Goal: Task Accomplishment & Management: Use online tool/utility

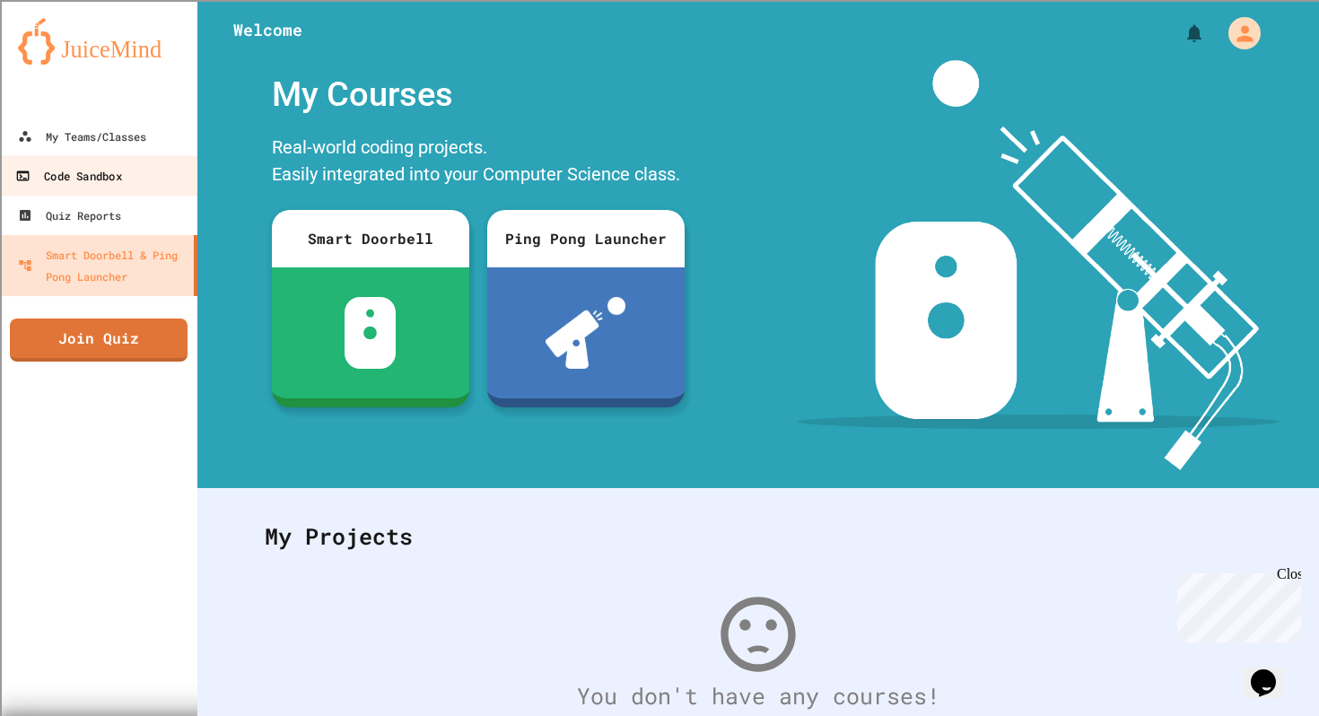
click at [119, 177] on div "Code Sandbox" at bounding box center [68, 176] width 106 height 22
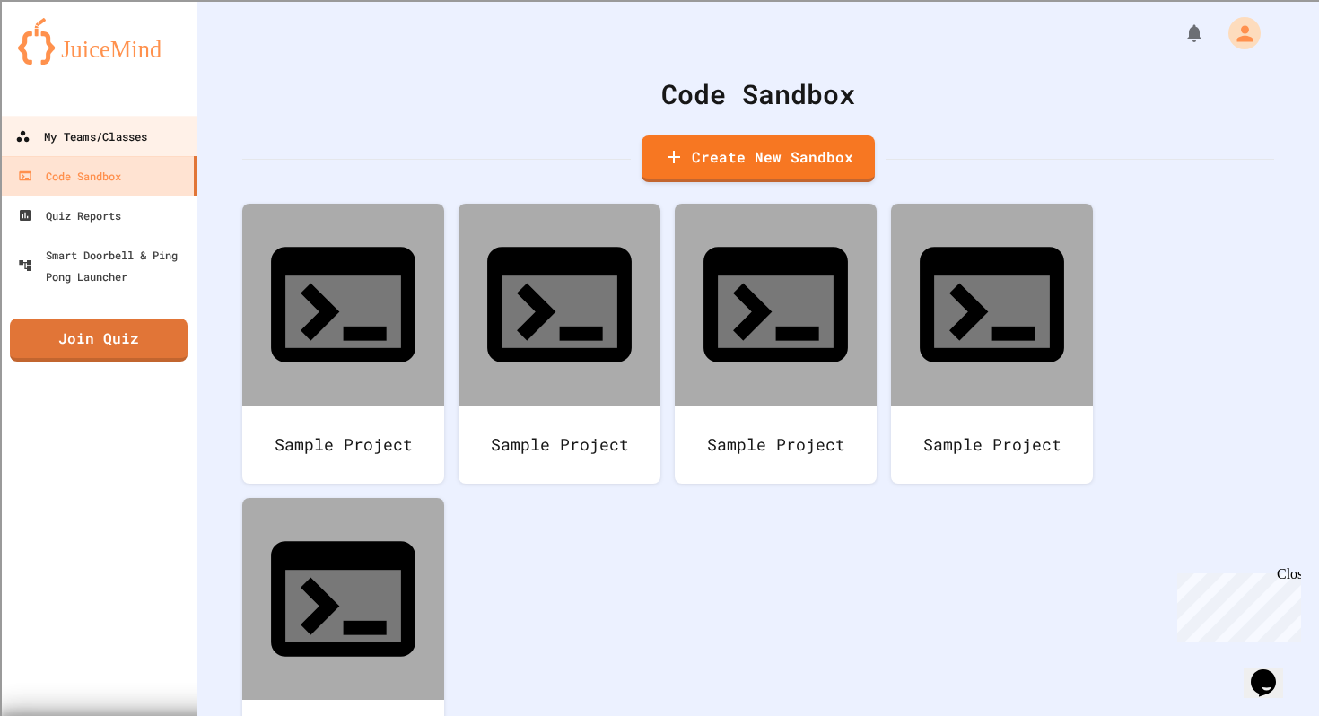
click at [125, 155] on link "My Teams/Classes" at bounding box center [99, 136] width 204 height 40
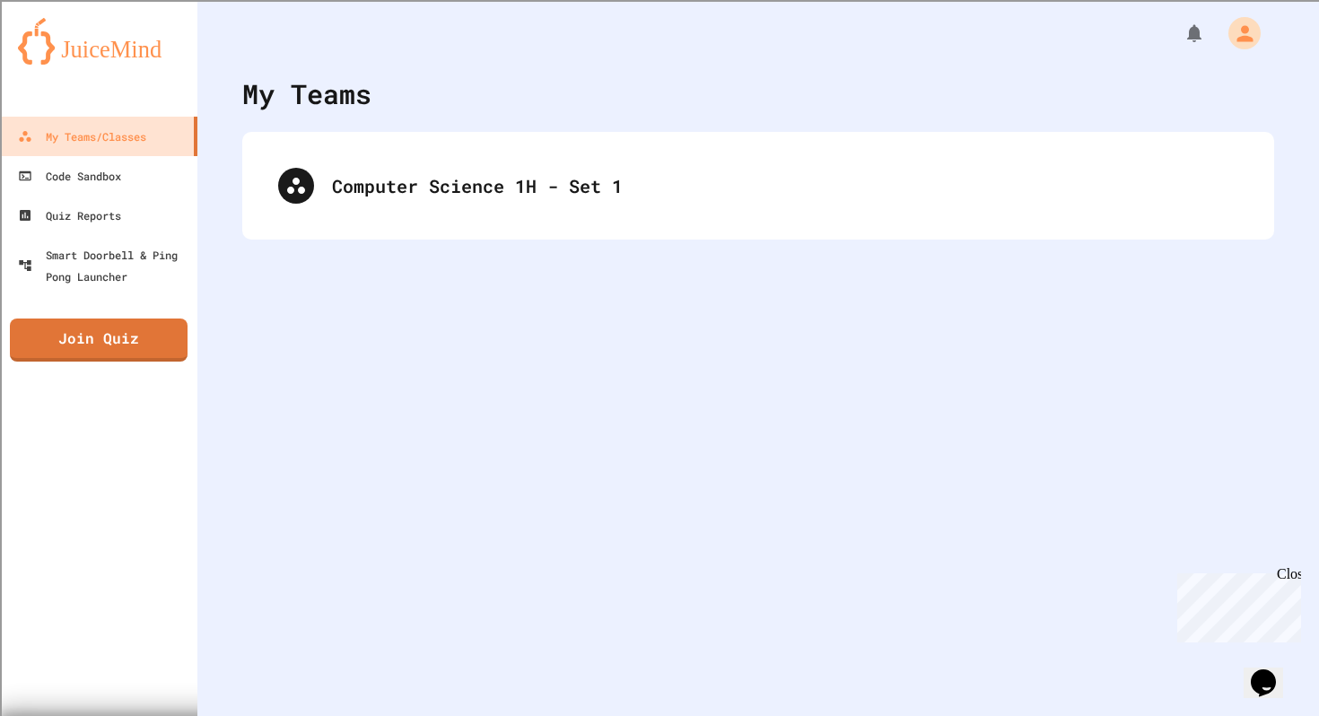
click at [444, 232] on div "Computer Science 1H - Set 1" at bounding box center [758, 186] width 1032 height 108
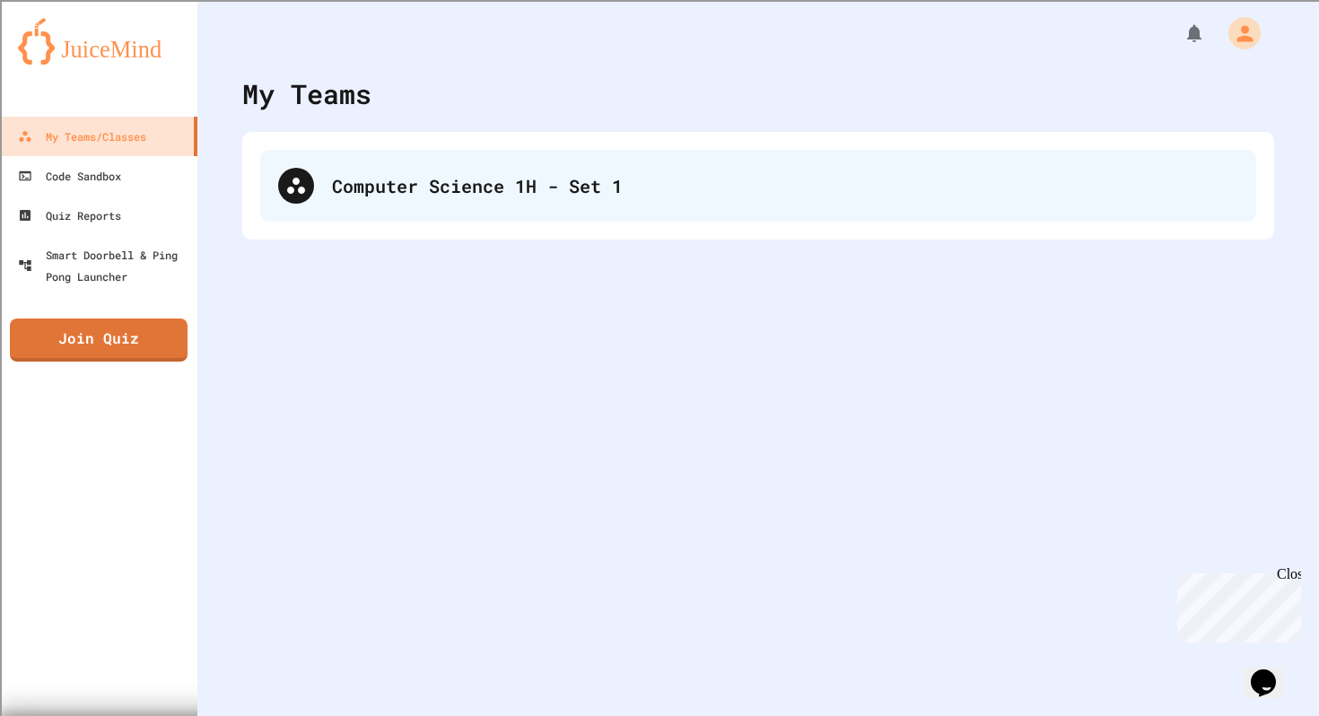
click at [428, 213] on div "Computer Science 1H - Set 1" at bounding box center [758, 186] width 996 height 72
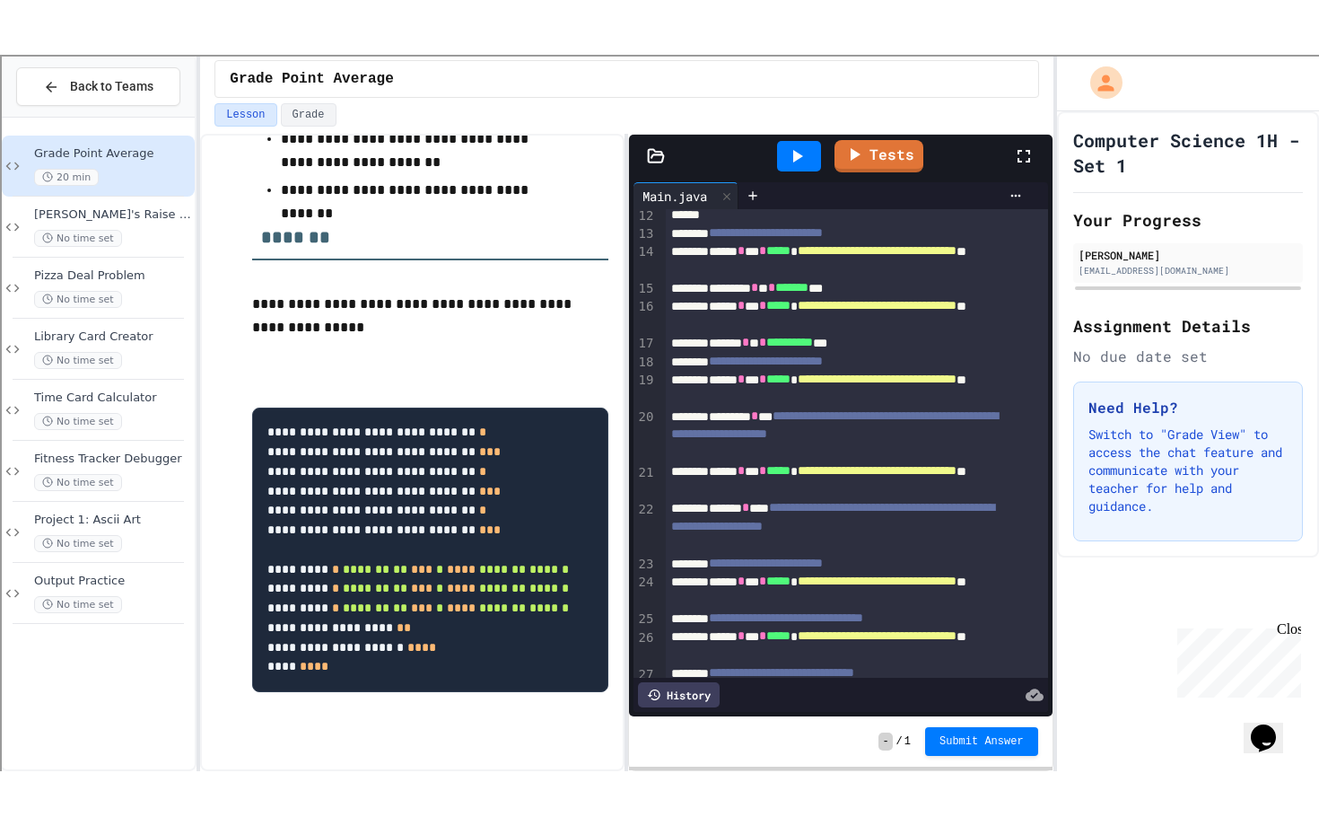
scroll to position [416, 0]
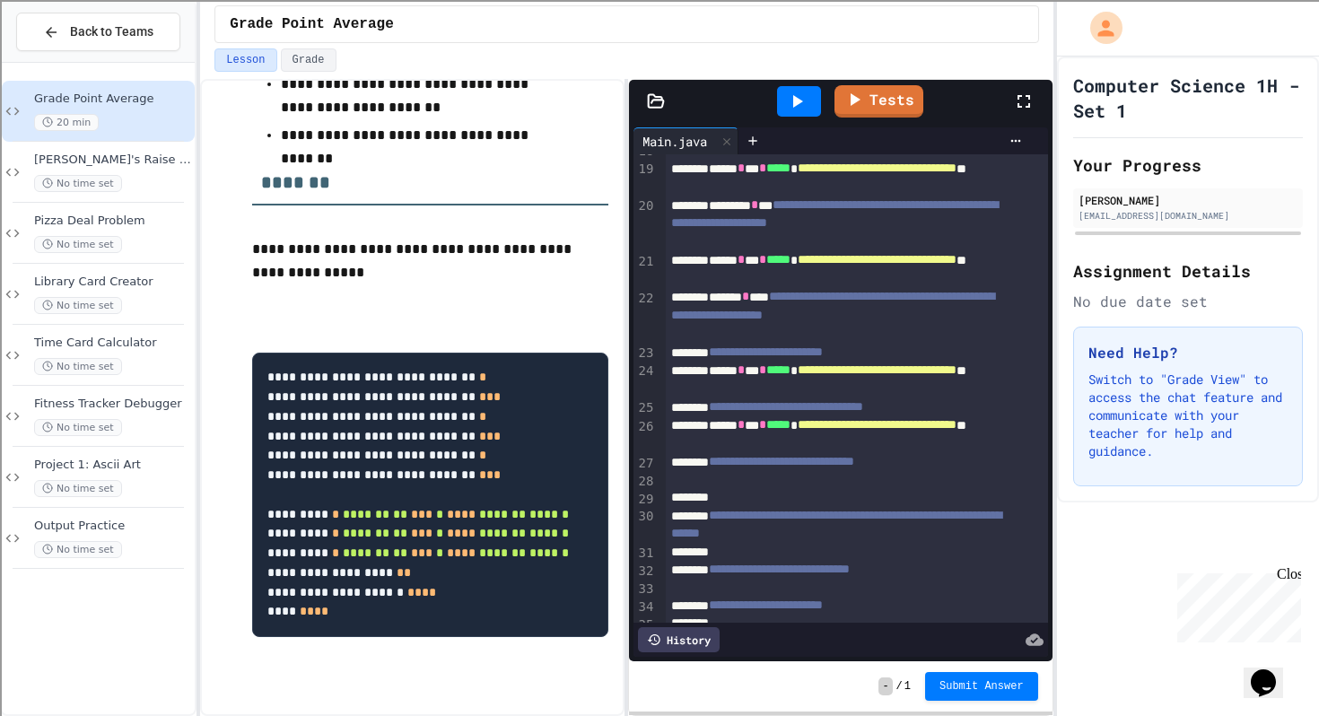
click at [1015, 105] on icon at bounding box center [1024, 102] width 22 height 22
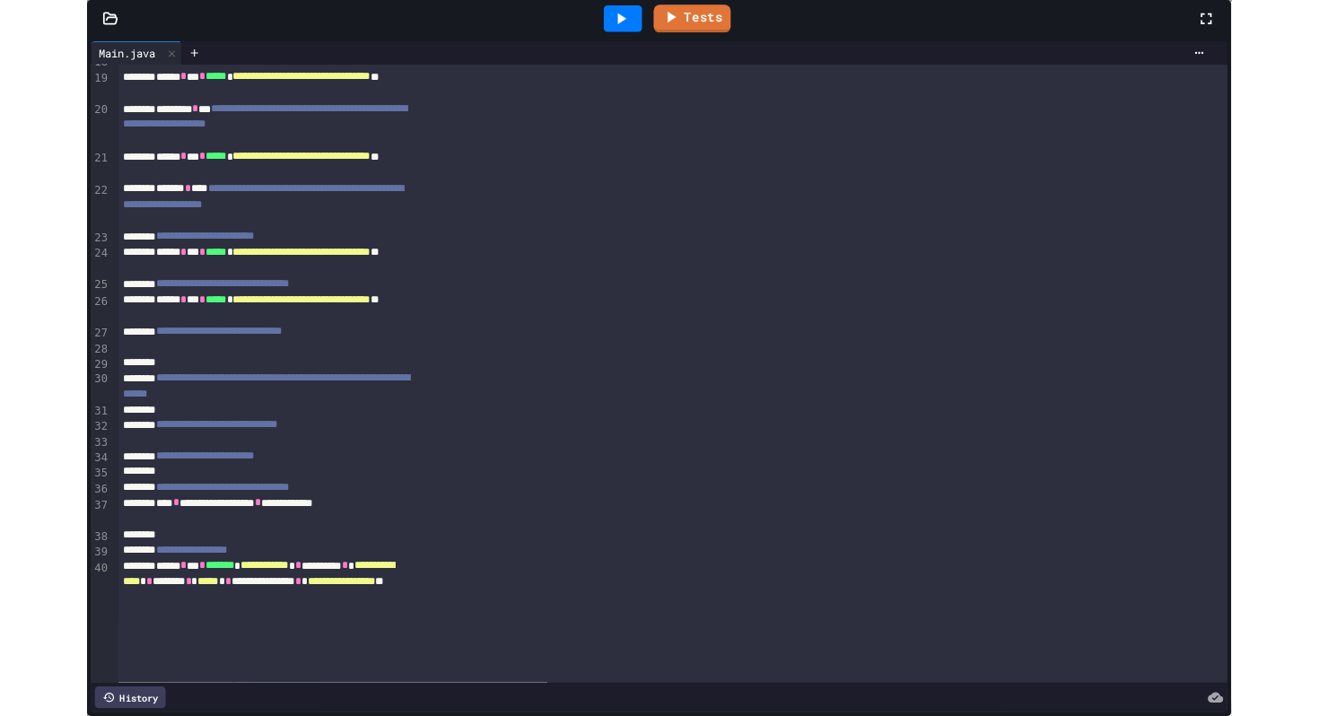
scroll to position [159, 0]
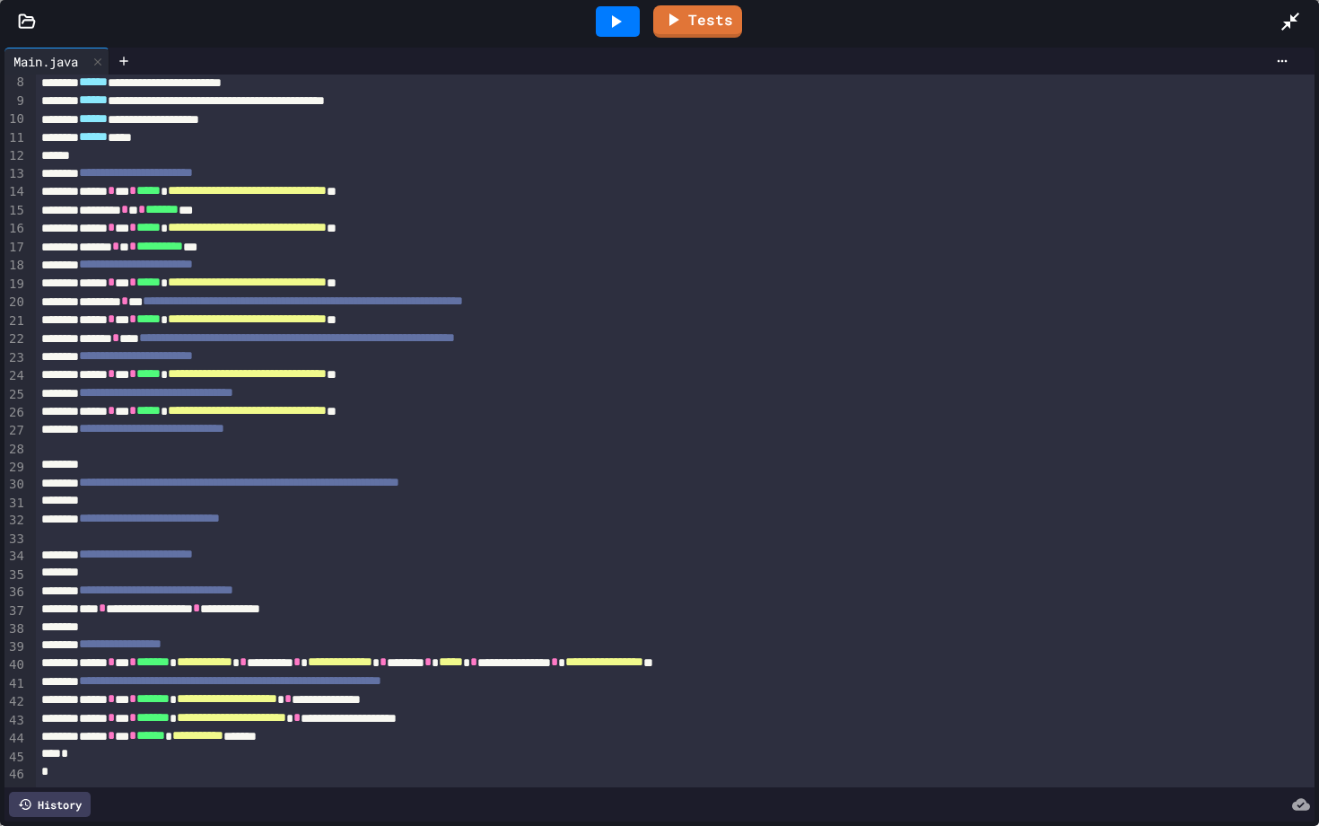
click at [1293, 11] on icon at bounding box center [1291, 22] width 22 height 22
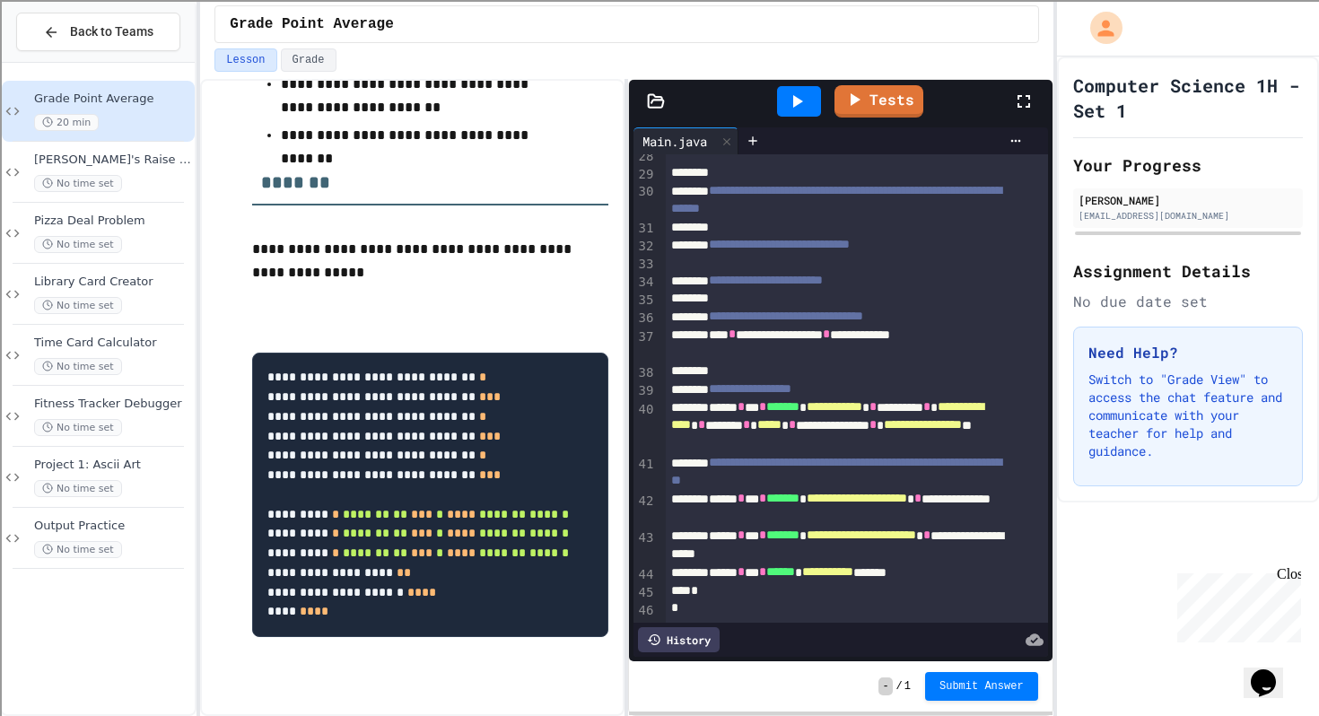
scroll to position [768, 0]
click at [756, 254] on div at bounding box center [857, 263] width 382 height 18
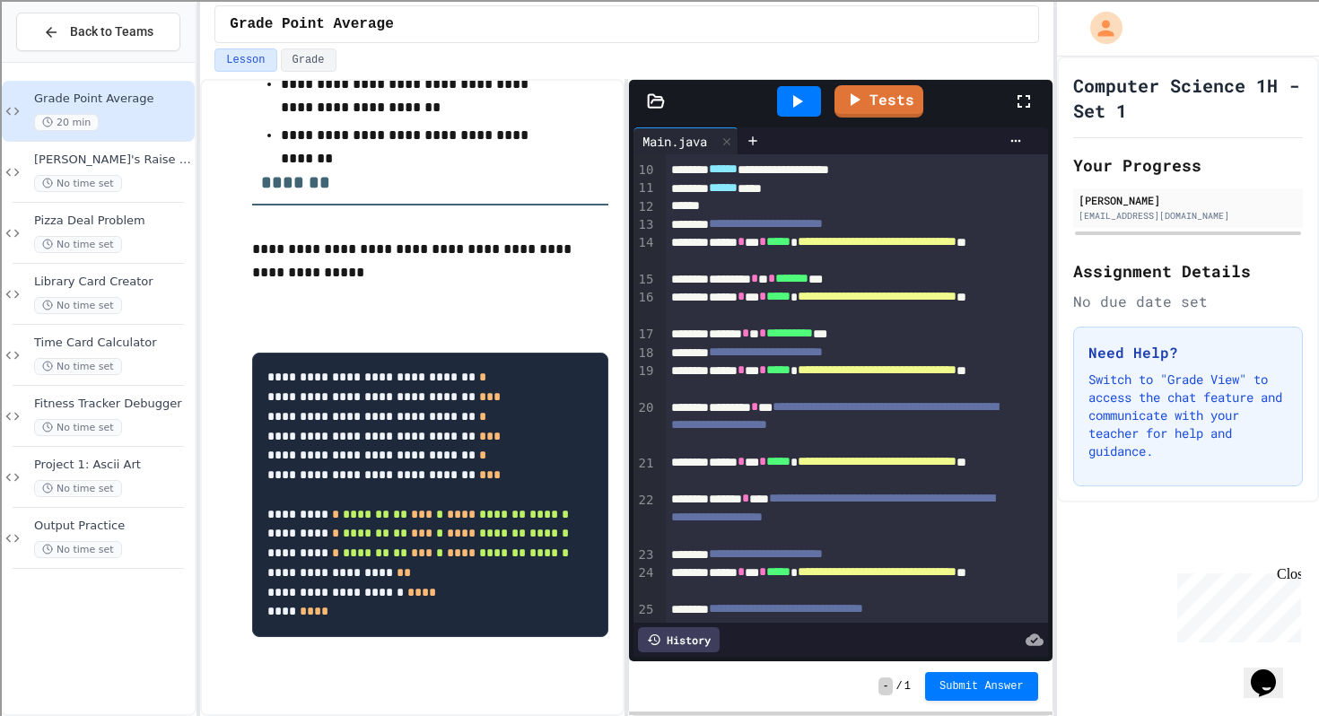
scroll to position [215, 0]
click at [797, 86] on div at bounding box center [799, 101] width 44 height 31
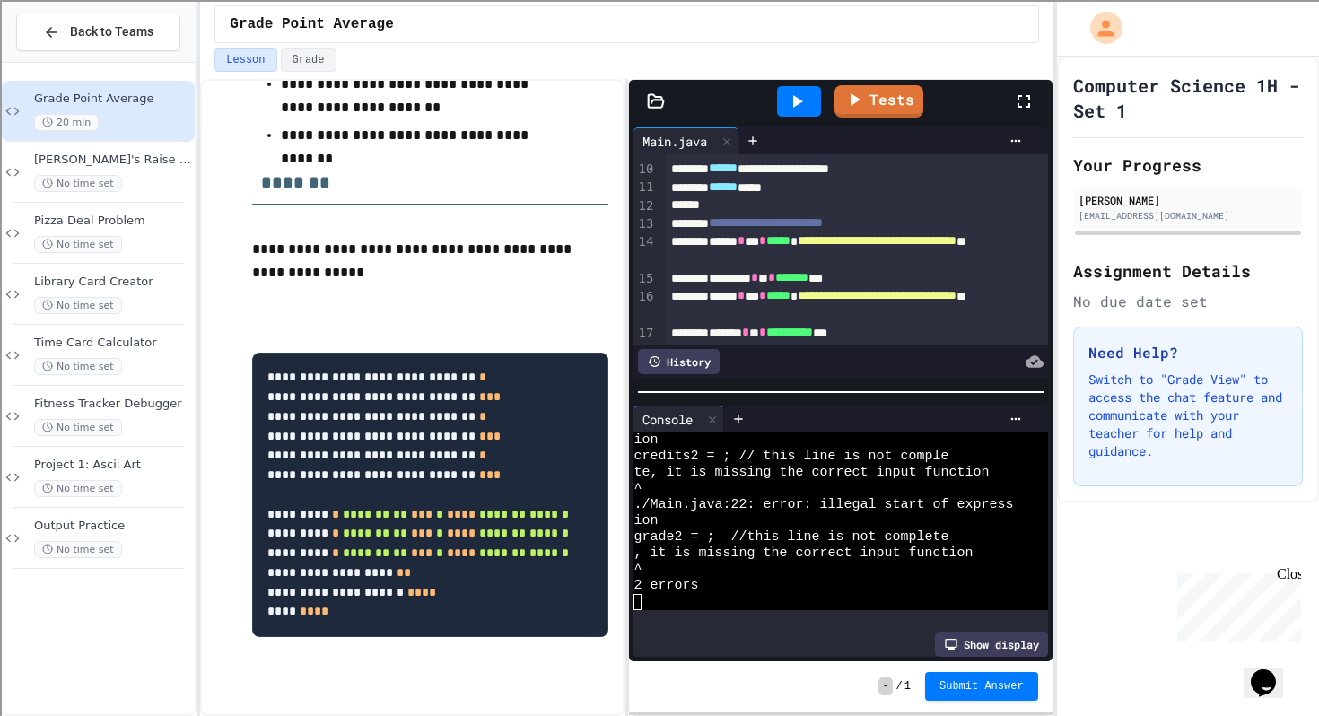
scroll to position [16, 0]
click at [719, 418] on icon at bounding box center [712, 420] width 13 height 13
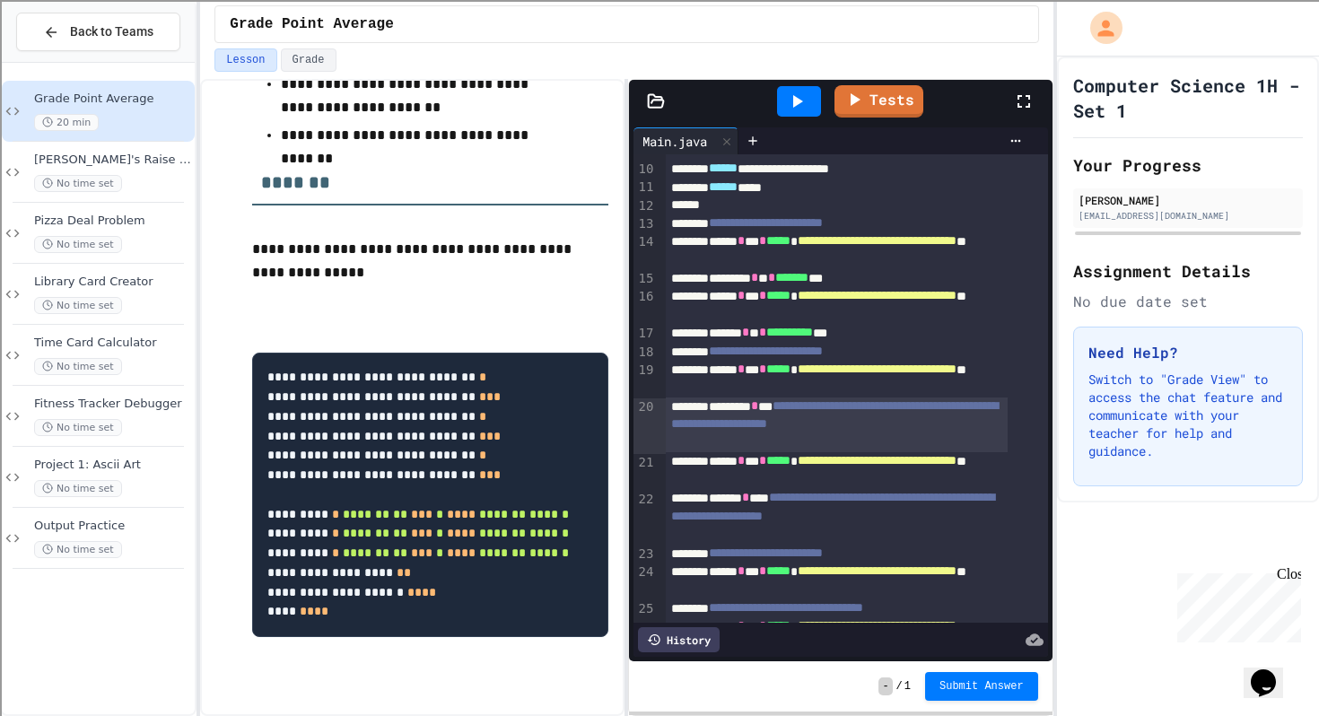
click at [815, 413] on div "**********" at bounding box center [837, 425] width 342 height 55
click at [808, 97] on icon at bounding box center [797, 102] width 22 height 22
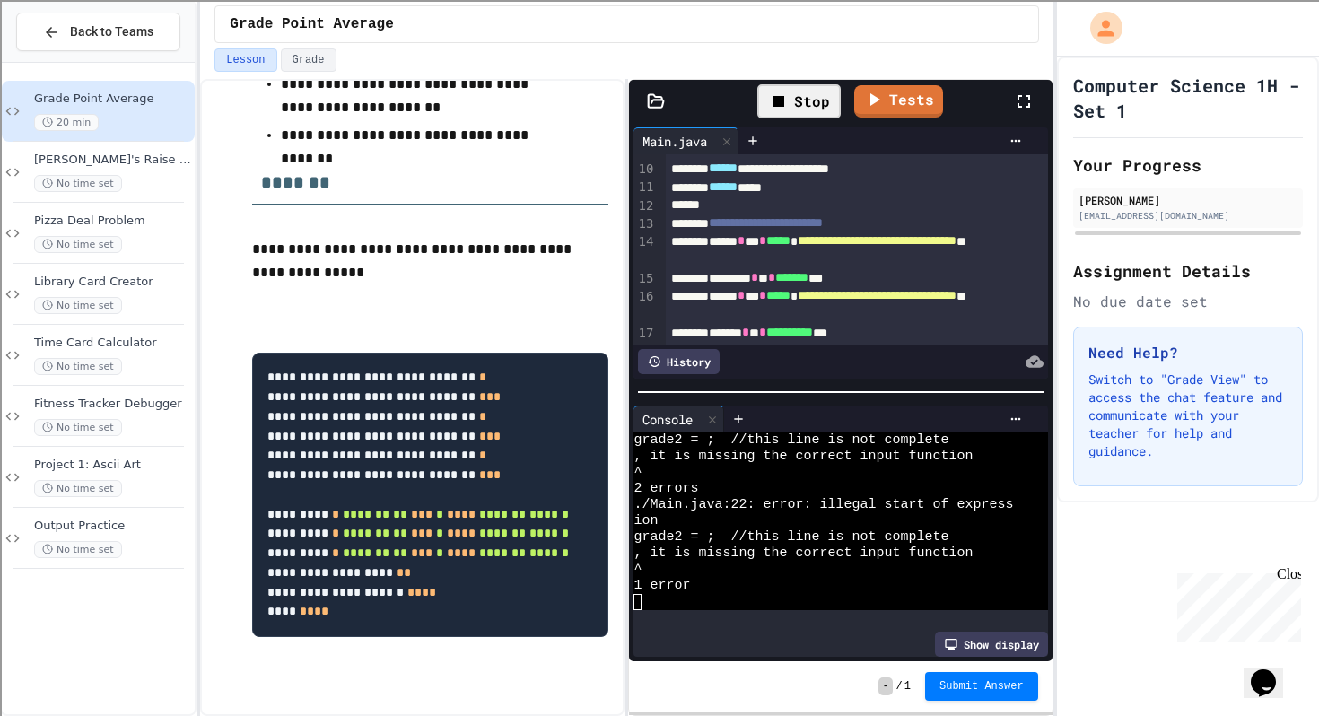
scroll to position [113, 0]
click at [716, 414] on icon at bounding box center [712, 420] width 13 height 13
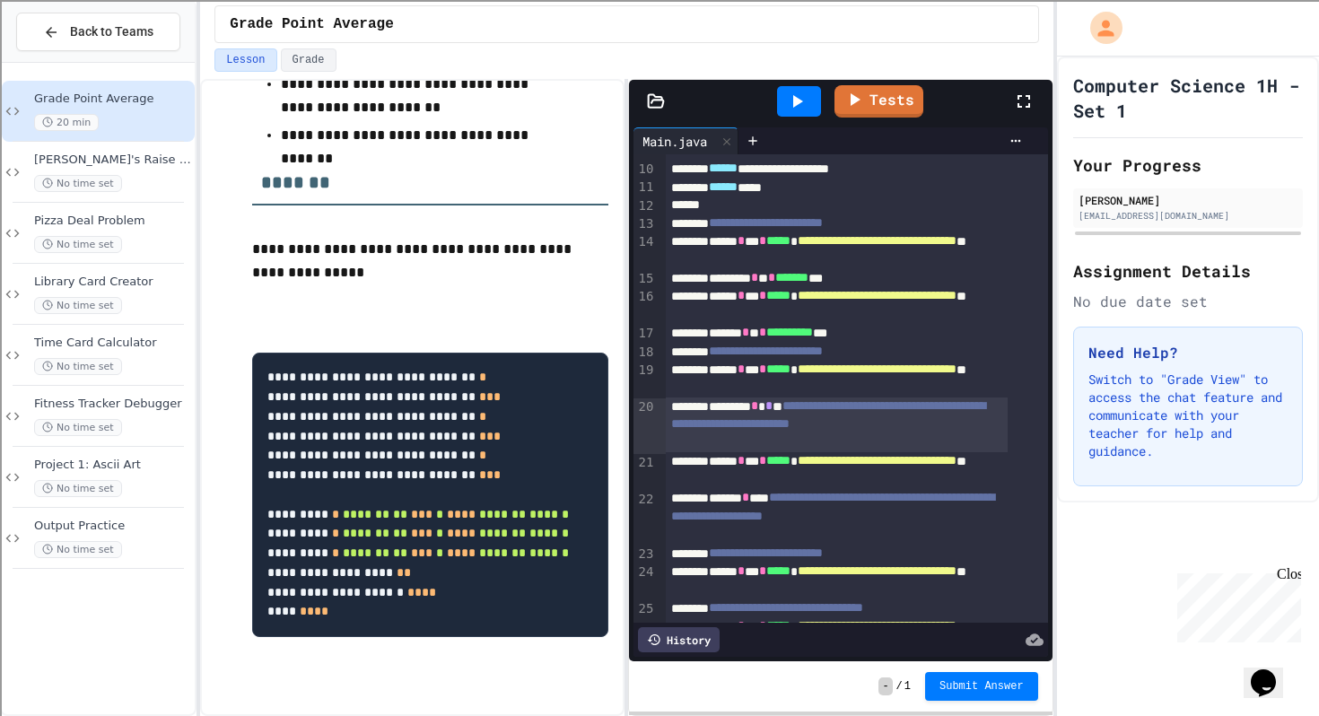
click at [825, 402] on div "**********" at bounding box center [837, 425] width 342 height 55
click at [791, 101] on icon at bounding box center [797, 102] width 22 height 22
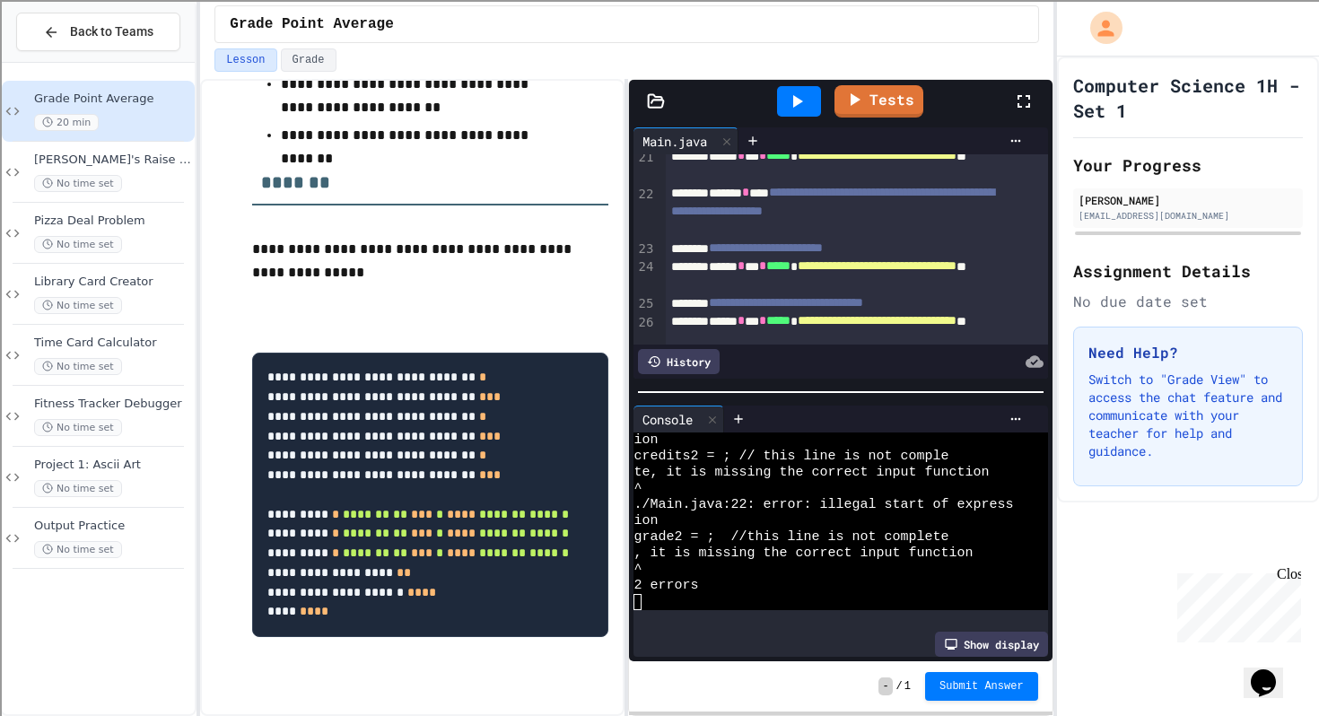
scroll to position [512, 0]
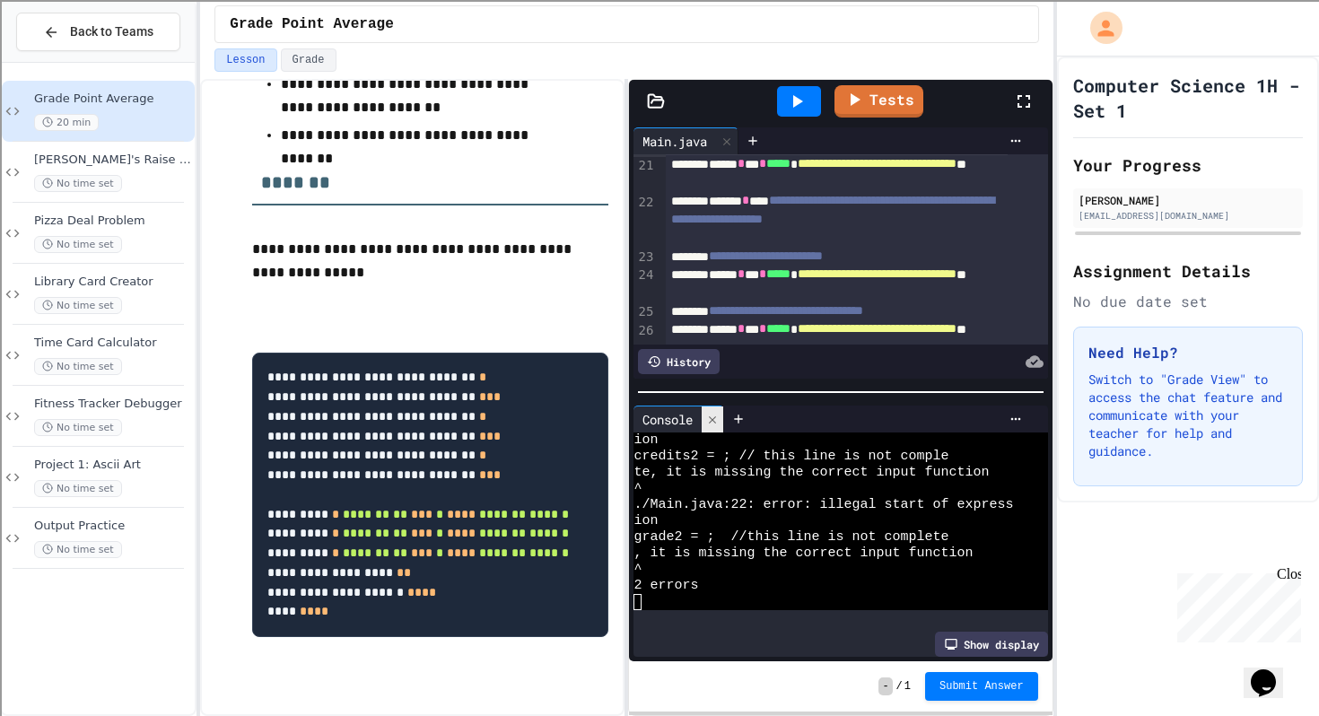
click at [719, 416] on icon at bounding box center [712, 420] width 13 height 13
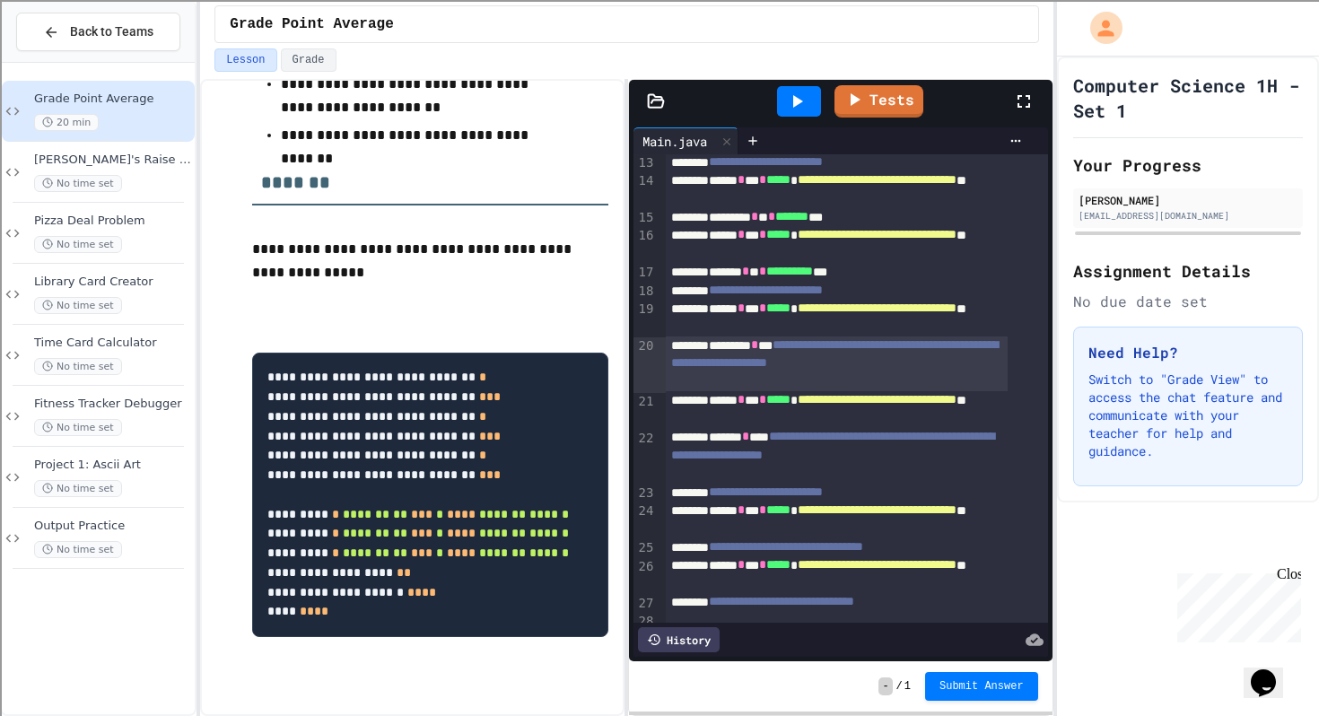
scroll to position [280, 0]
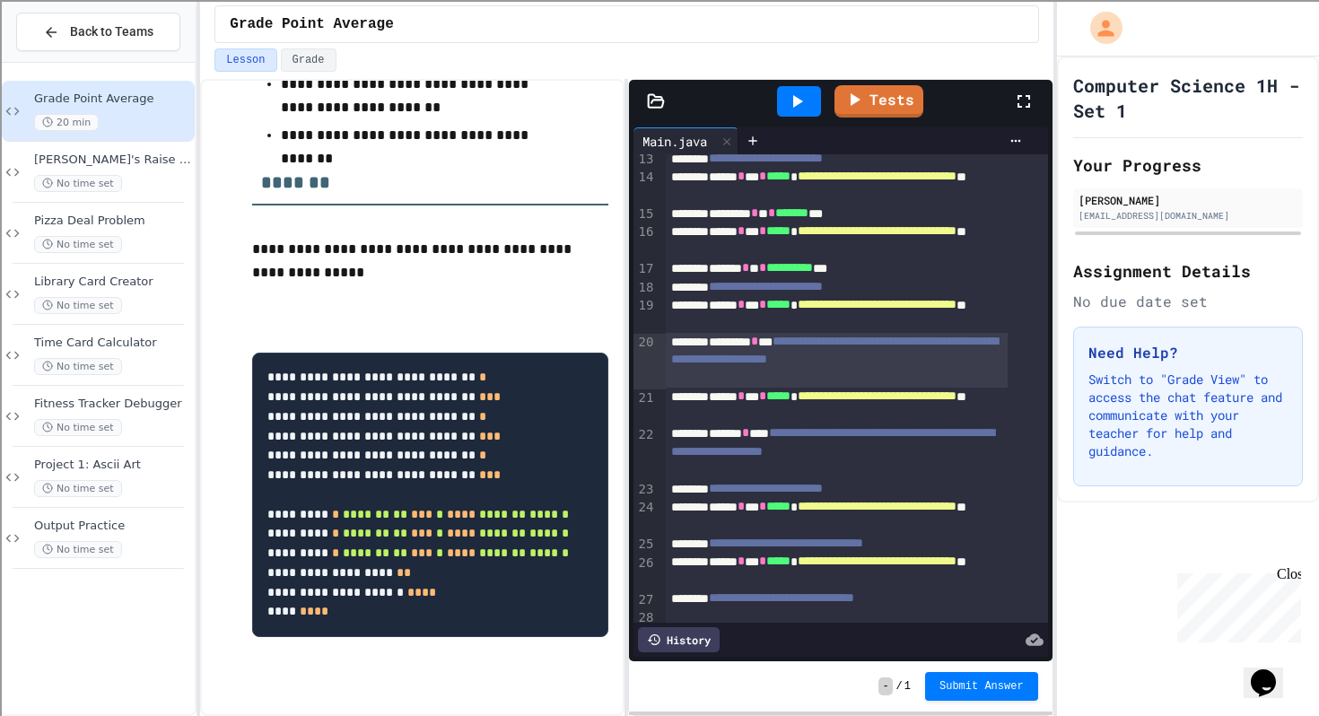
click at [801, 433] on div "**********" at bounding box center [837, 451] width 342 height 55
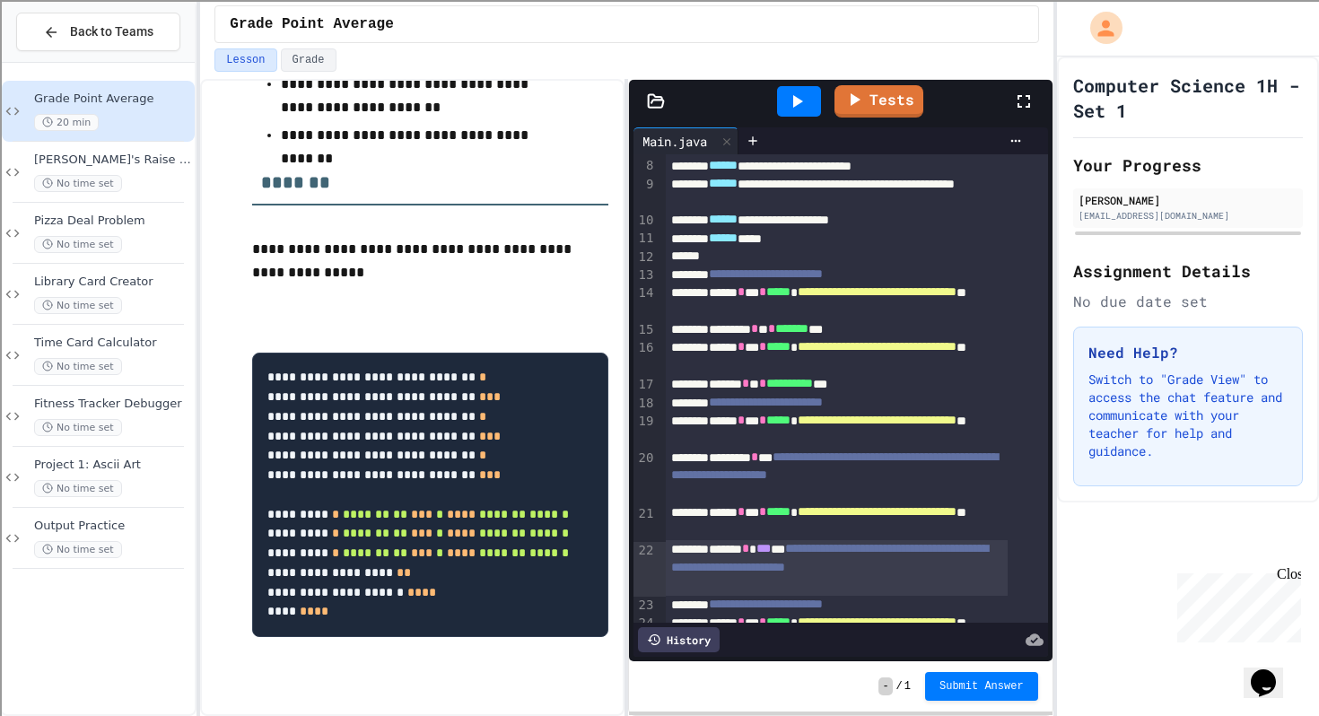
scroll to position [160, 0]
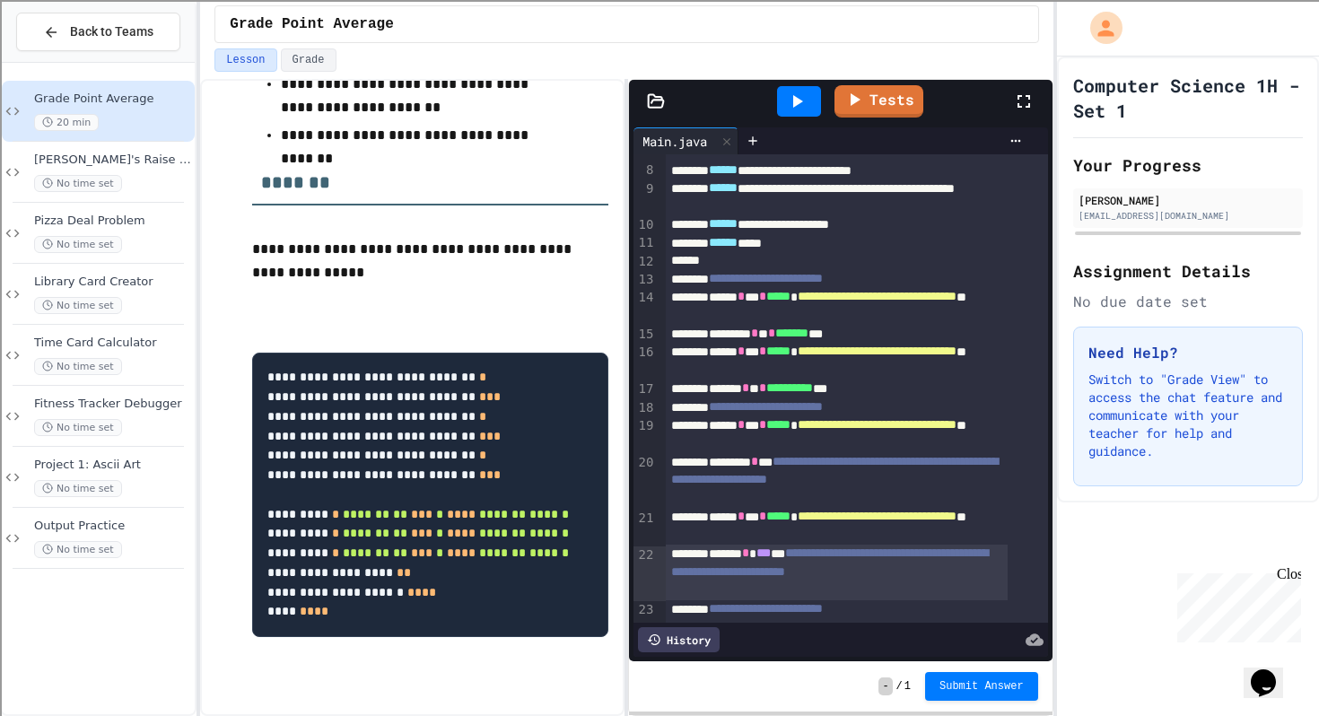
click at [815, 459] on div "**********" at bounding box center [837, 480] width 342 height 55
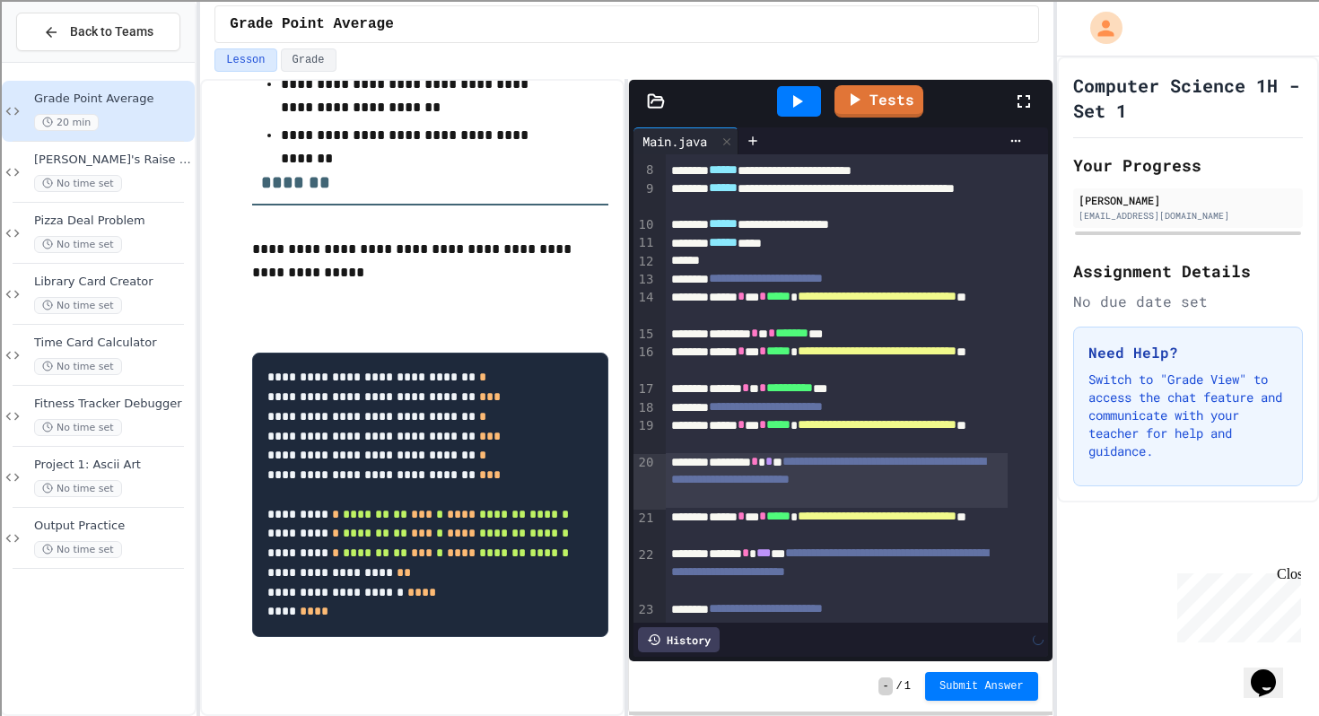
click at [794, 102] on icon at bounding box center [798, 101] width 10 height 13
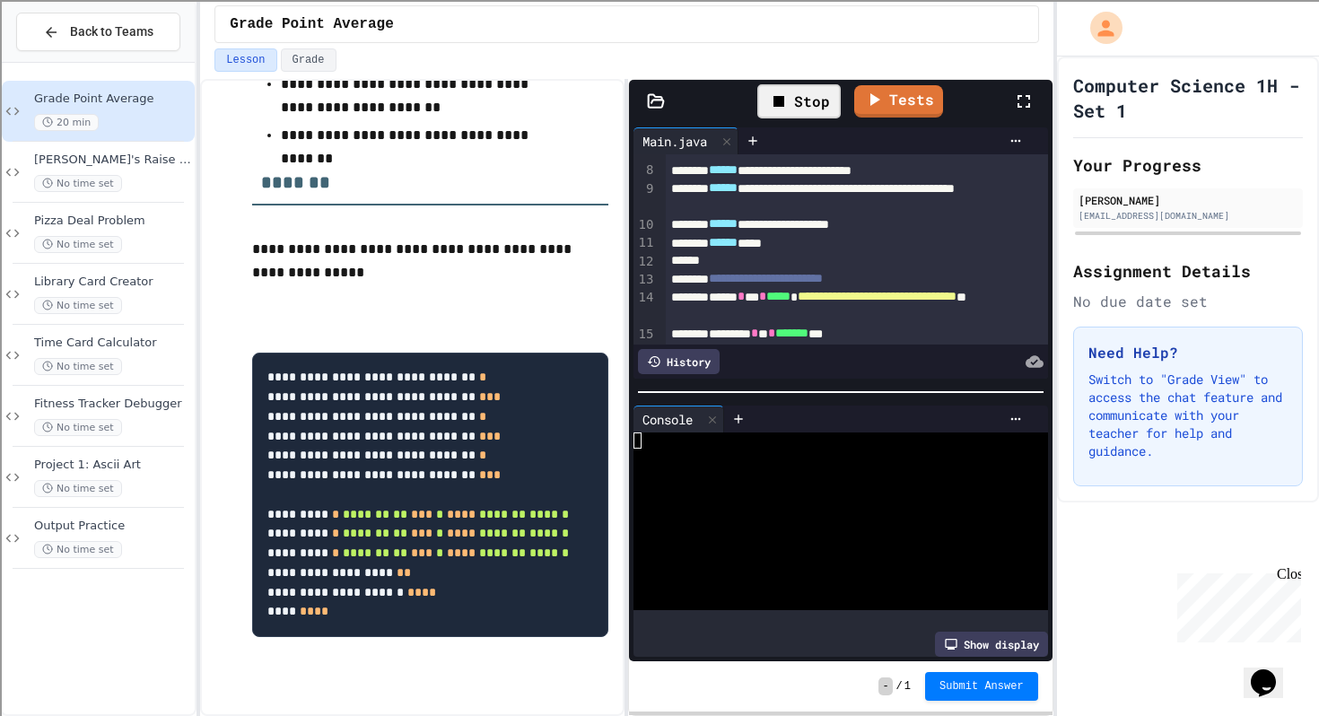
scroll to position [97, 0]
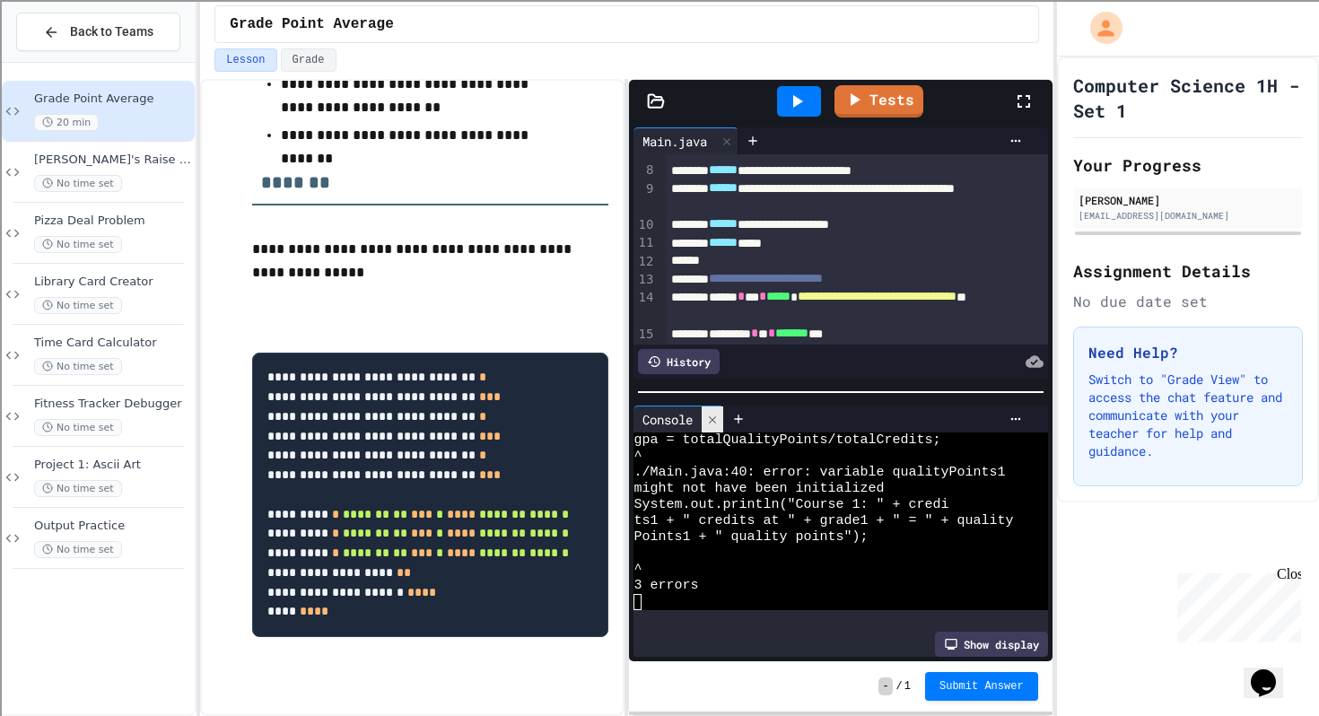
click at [717, 414] on icon at bounding box center [712, 420] width 13 height 13
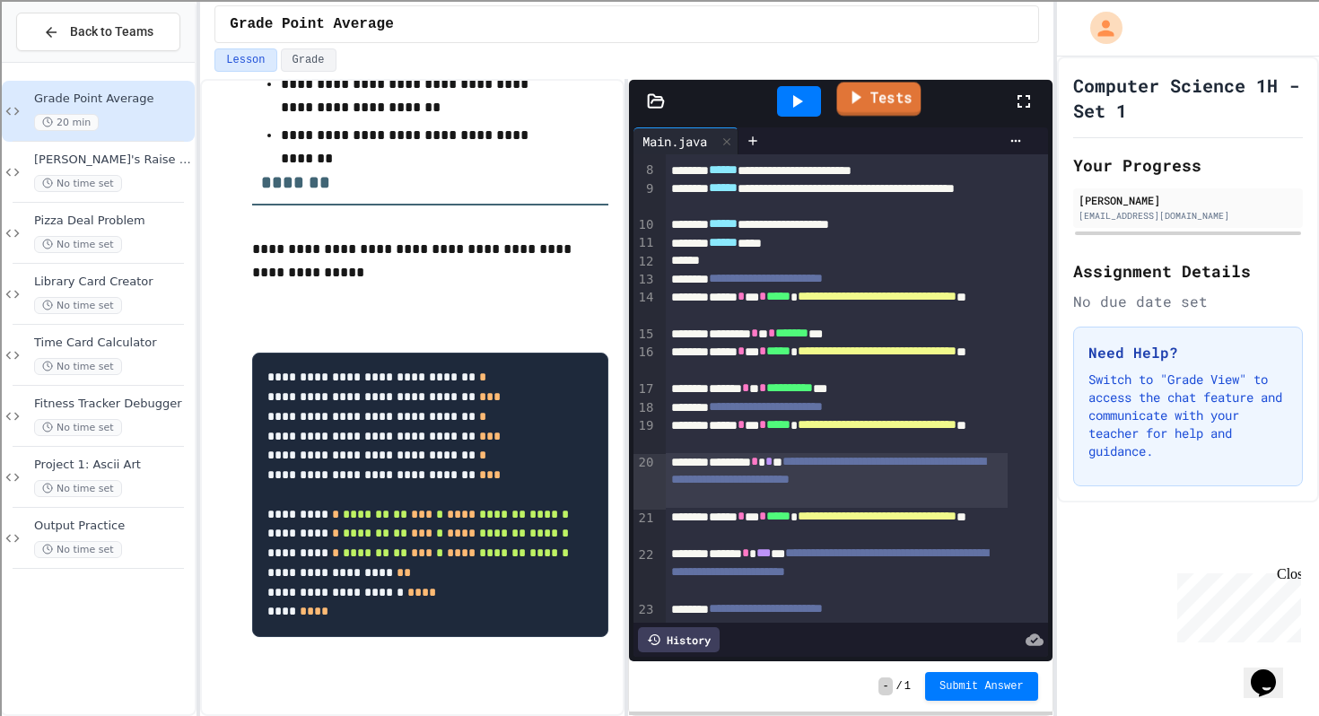
click at [852, 96] on icon at bounding box center [855, 97] width 21 height 22
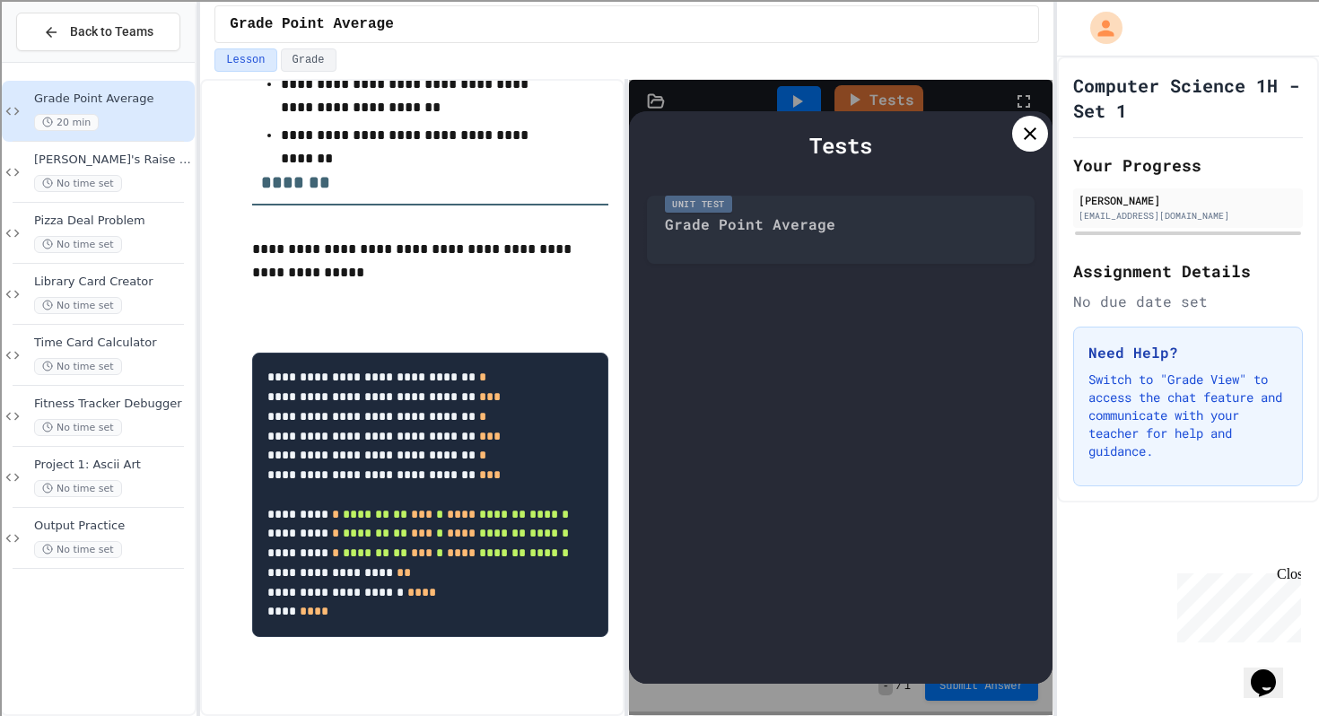
click at [1029, 138] on icon at bounding box center [1030, 134] width 22 height 22
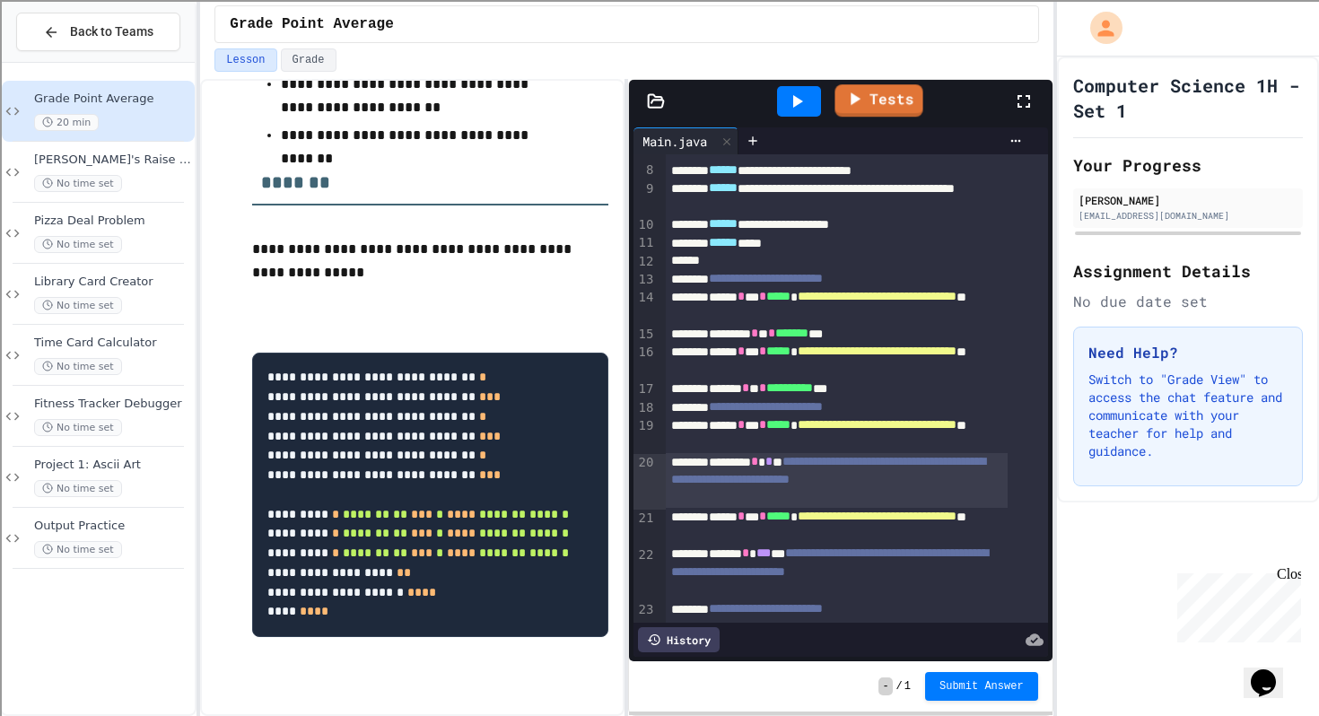
click at [806, 101] on icon at bounding box center [797, 102] width 22 height 22
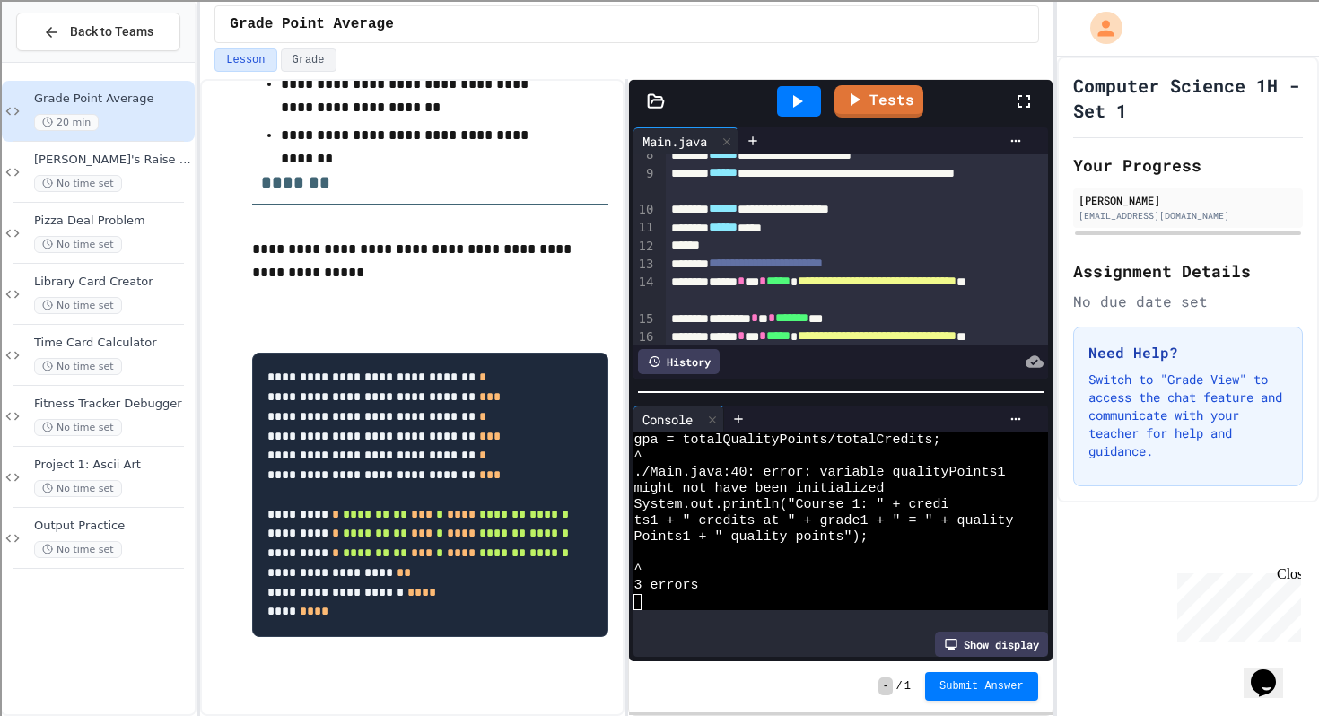
scroll to position [182, 0]
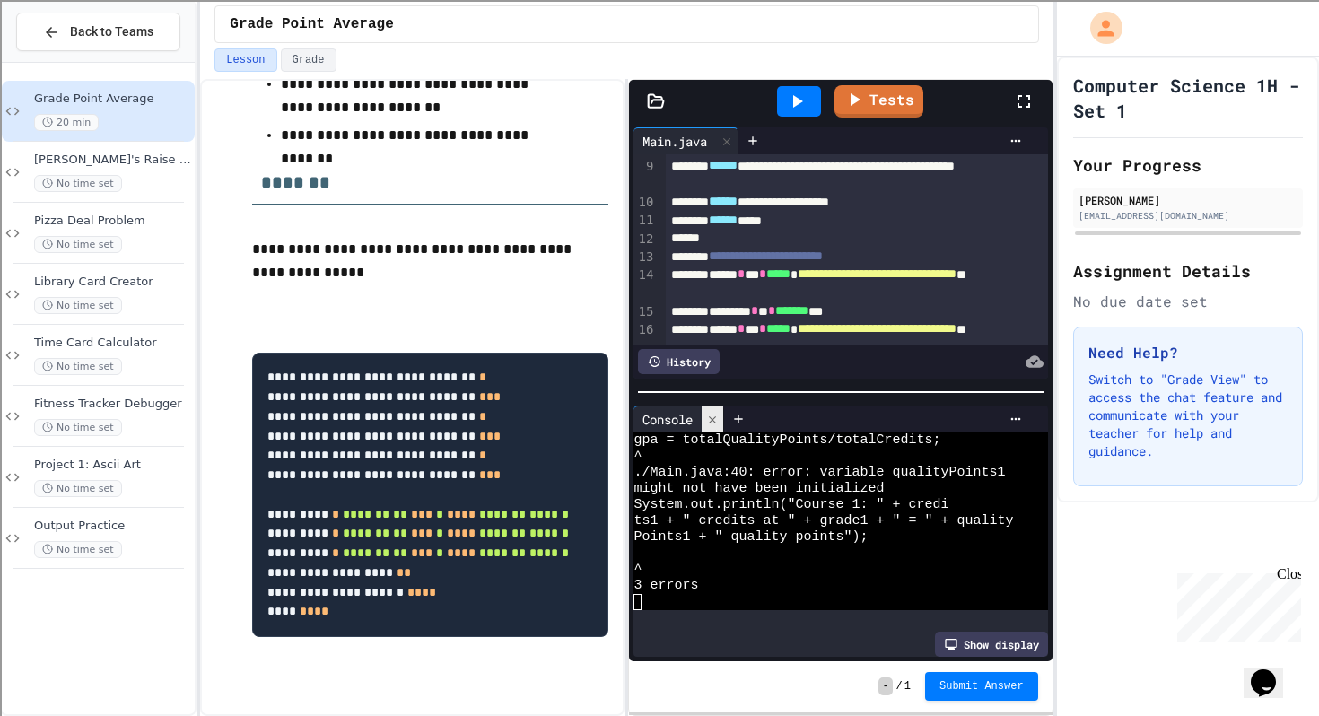
click at [716, 415] on icon at bounding box center [712, 418] width 7 height 7
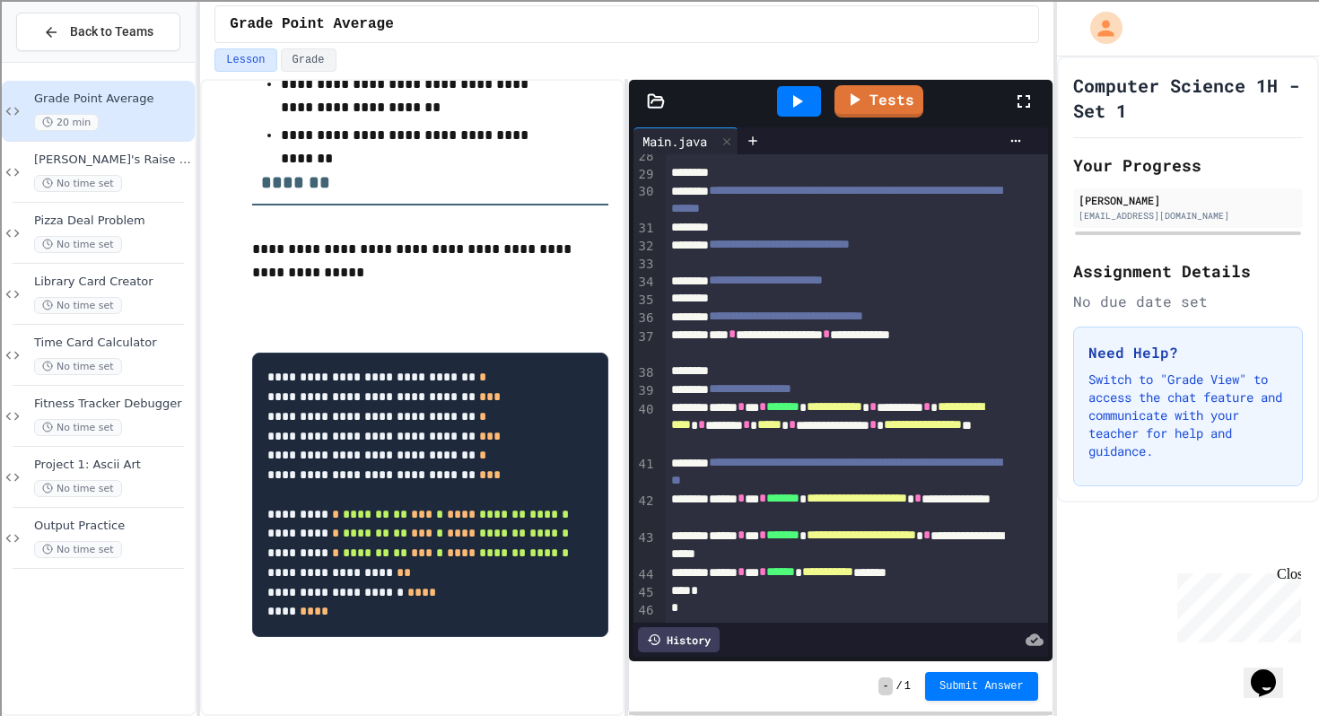
scroll to position [768, 0]
click at [790, 105] on icon at bounding box center [797, 102] width 22 height 22
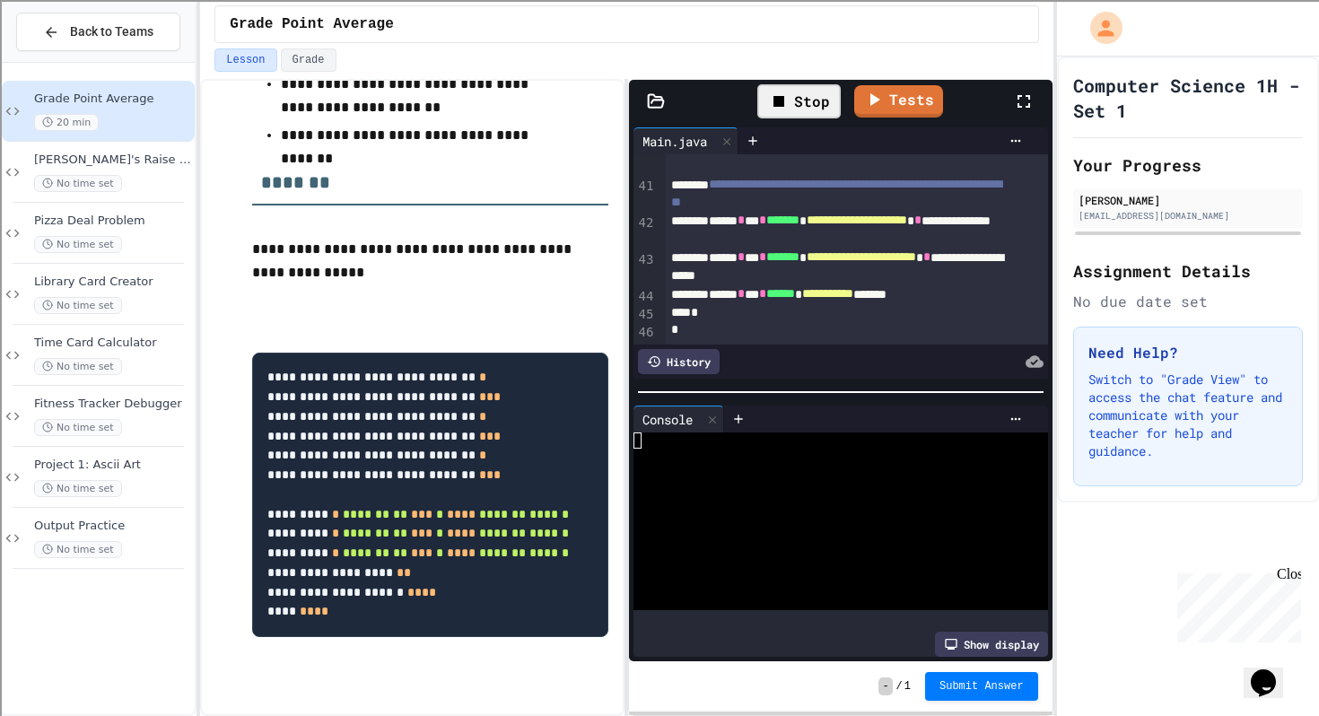
scroll to position [97, 0]
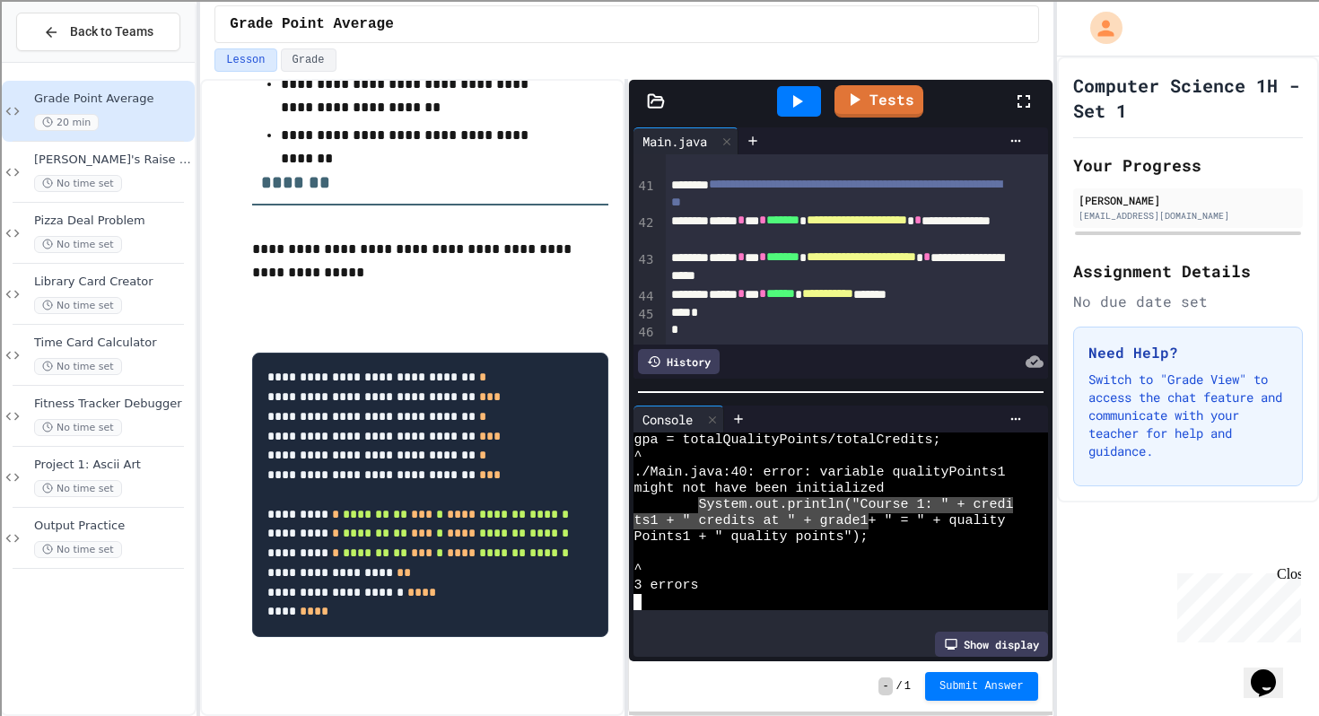
drag, startPoint x: 701, startPoint y: 503, endPoint x: 806, endPoint y: 508, distance: 105.1
drag, startPoint x: 695, startPoint y: 518, endPoint x: 881, endPoint y: 514, distance: 185.8
drag, startPoint x: 802, startPoint y: 514, endPoint x: 882, endPoint y: 517, distance: 79.9
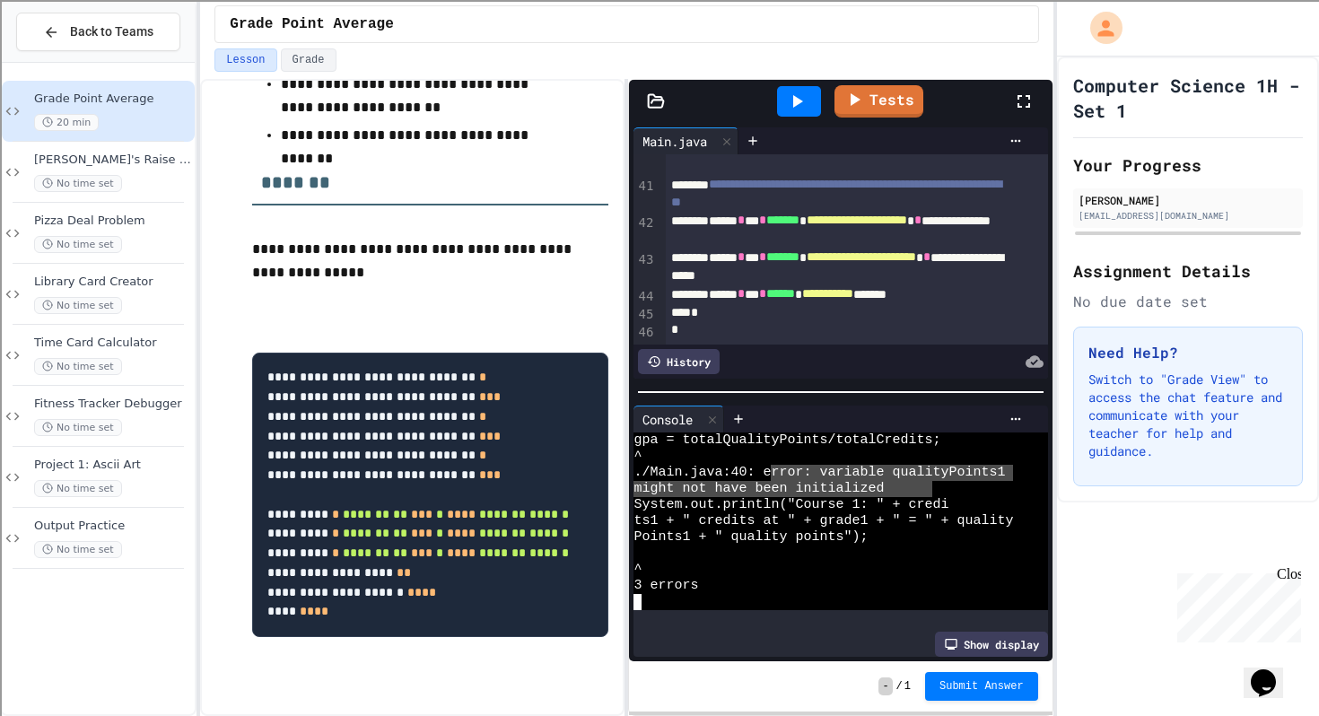
drag, startPoint x: 768, startPoint y: 474, endPoint x: 931, endPoint y: 480, distance: 163.4
click at [713, 414] on icon at bounding box center [712, 420] width 13 height 13
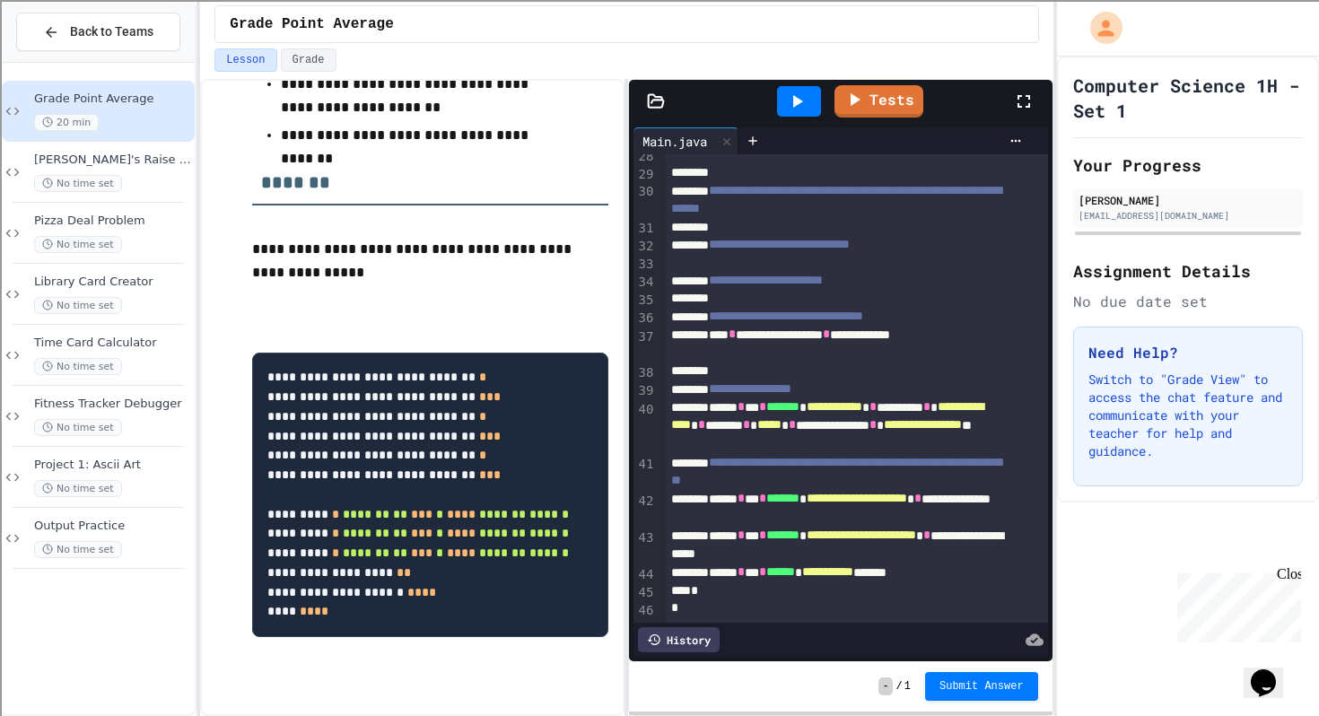
scroll to position [768, 0]
click at [800, 105] on icon at bounding box center [797, 102] width 22 height 22
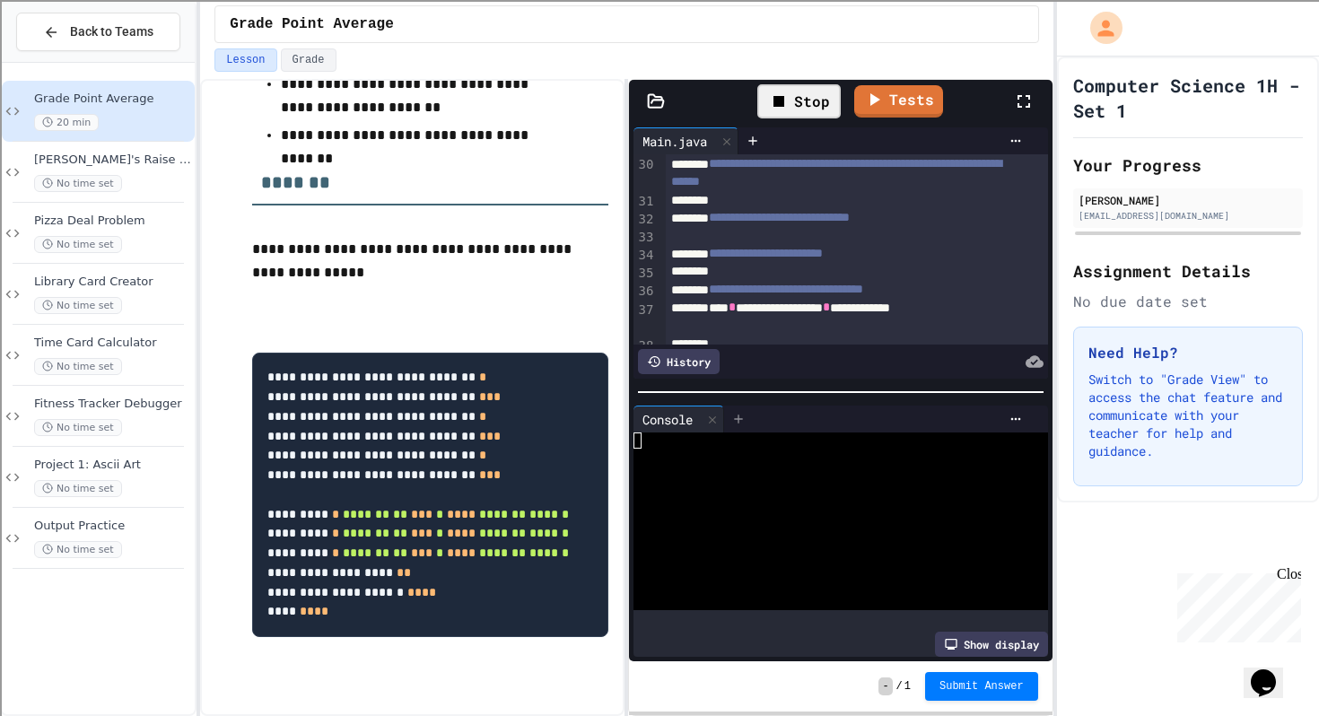
scroll to position [97, 0]
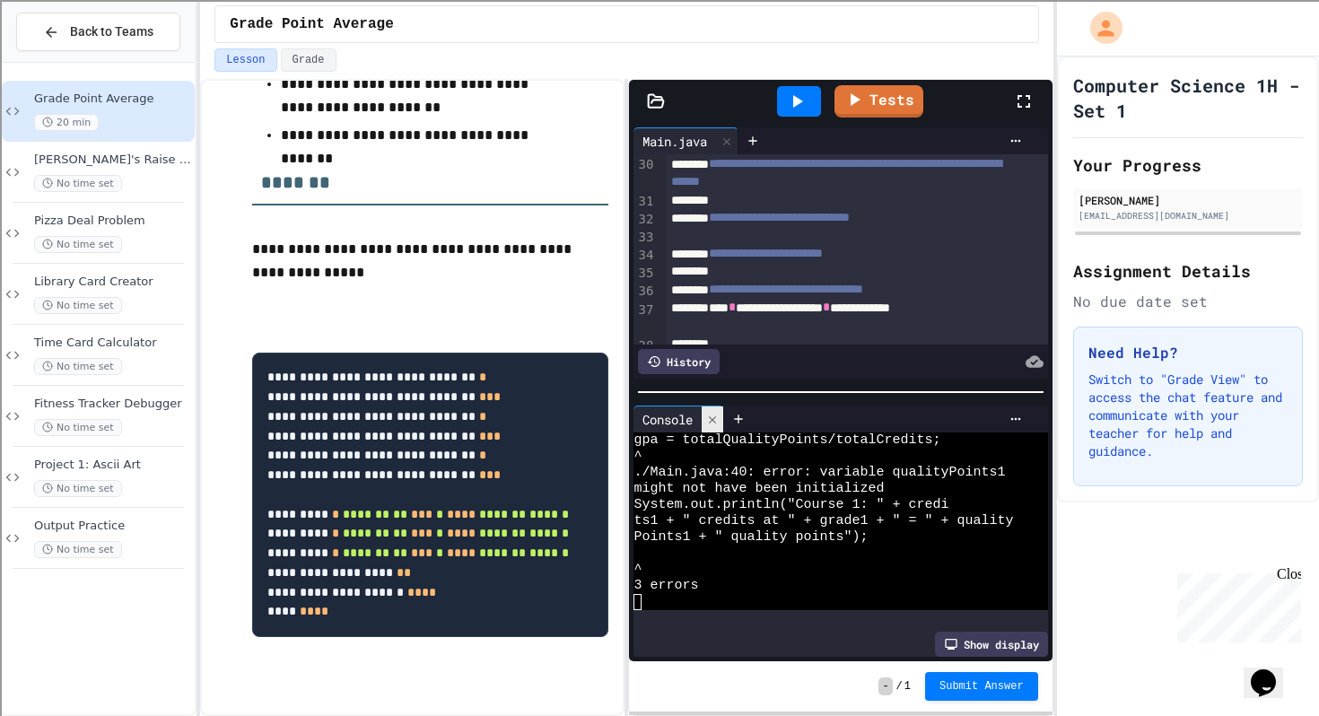
click at [716, 414] on icon at bounding box center [712, 420] width 13 height 13
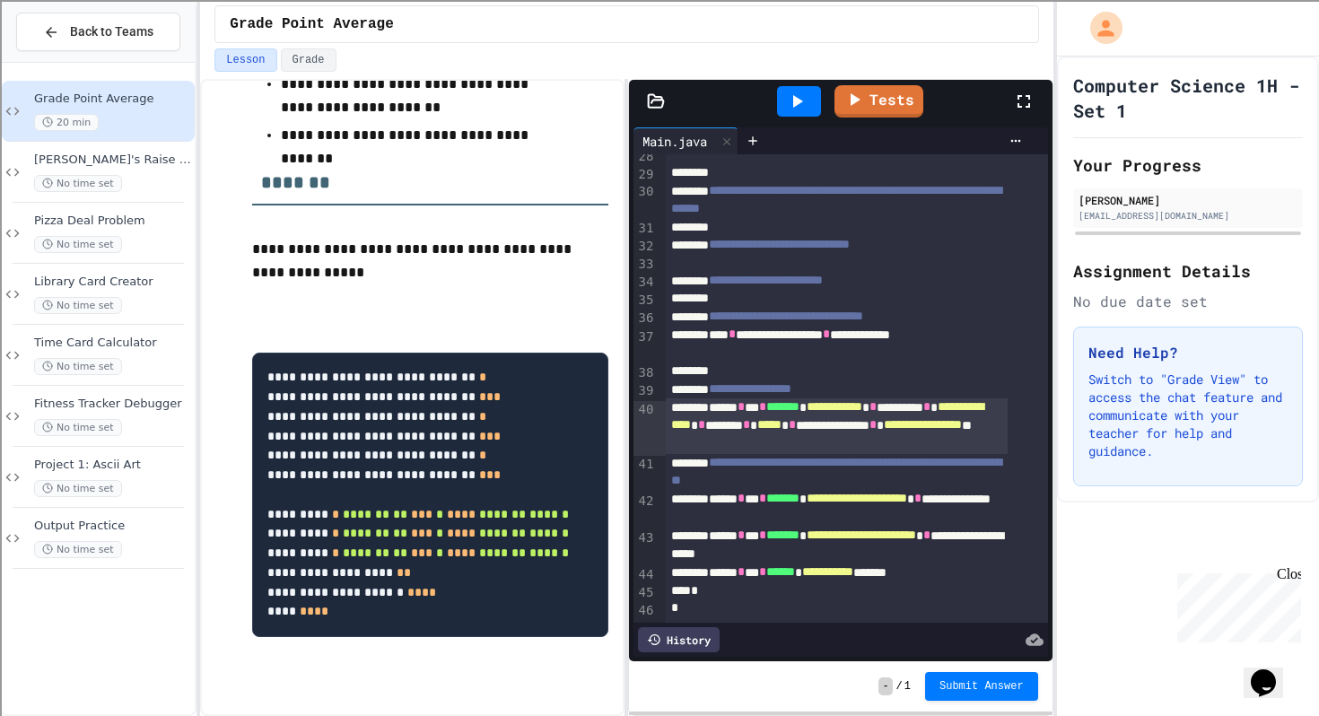
click at [884, 418] on span "**********" at bounding box center [923, 424] width 78 height 13
click at [884, 420] on span "**********" at bounding box center [923, 424] width 78 height 13
click at [884, 404] on div "**********" at bounding box center [837, 425] width 342 height 55
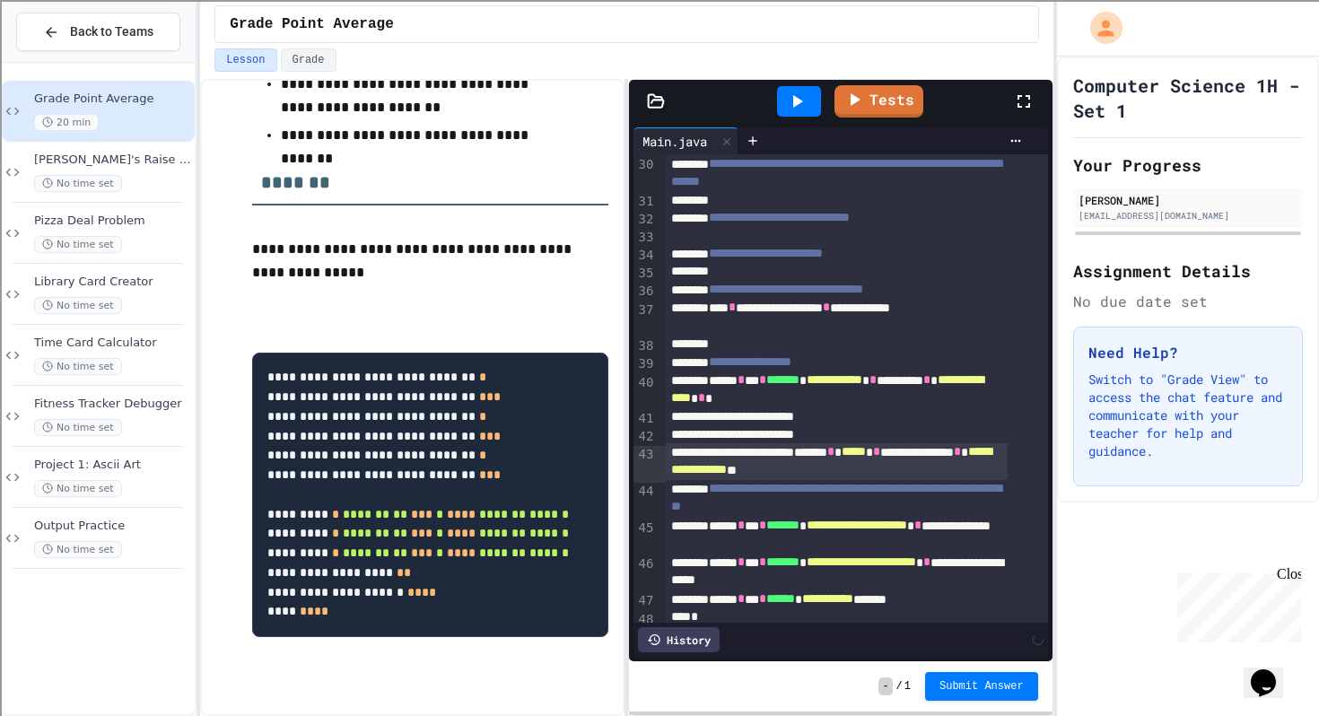
scroll to position [791, 0]
